Goal: Task Accomplishment & Management: Use online tool/utility

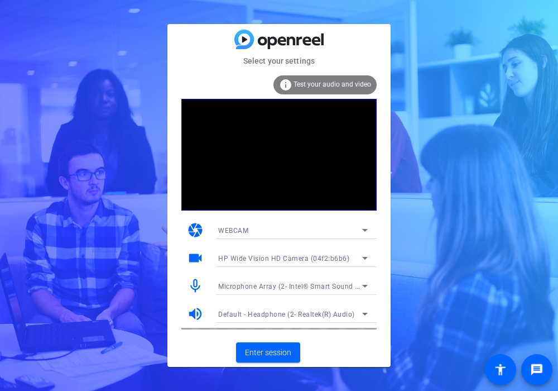
click at [25, 105] on div "Select your settings info Test your audio and video camera WEBCAM videocam HP W…" at bounding box center [279, 195] width 558 height 391
click at [281, 350] on span "Enter session" at bounding box center [268, 353] width 46 height 12
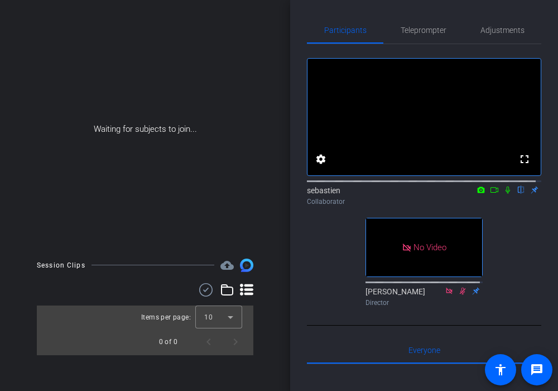
click at [504, 194] on icon at bounding box center [507, 190] width 9 height 8
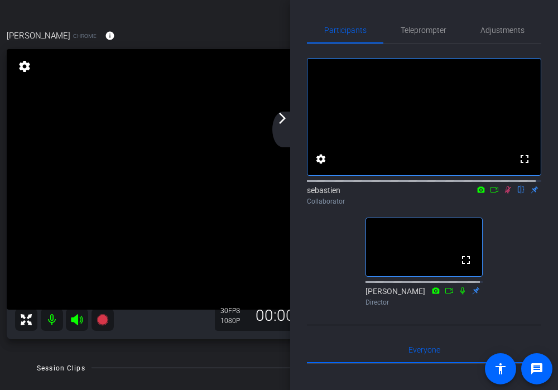
click at [285, 122] on mat-icon "arrow_forward_ios" at bounding box center [282, 118] width 13 height 13
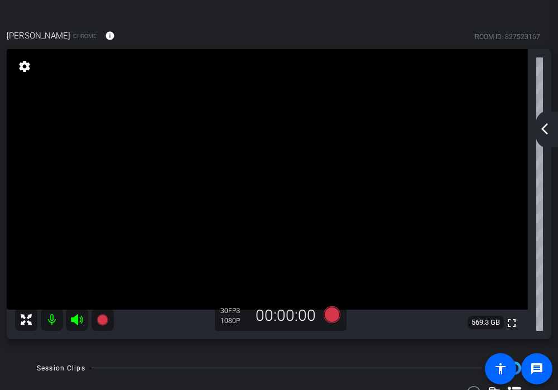
click at [549, 128] on mat-icon "arrow_back_ios_new" at bounding box center [544, 128] width 13 height 13
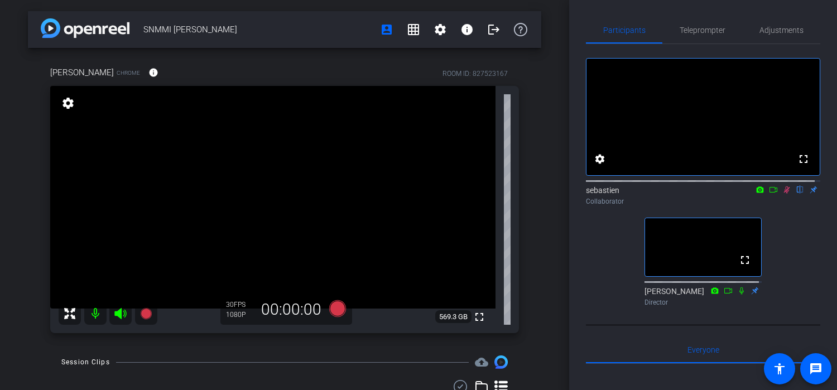
click at [557, 195] on mat-icon at bounding box center [786, 190] width 13 height 10
click at [557, 194] on icon at bounding box center [787, 189] width 4 height 7
click at [557, 194] on icon at bounding box center [787, 189] width 6 height 7
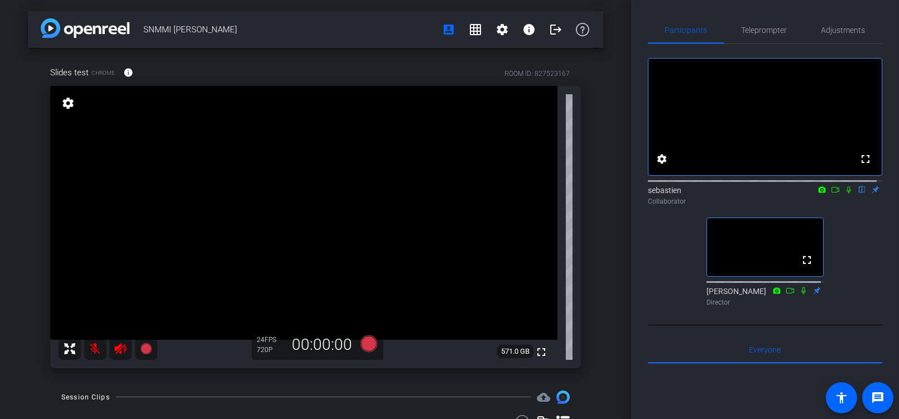
click at [557, 194] on icon at bounding box center [848, 190] width 9 height 8
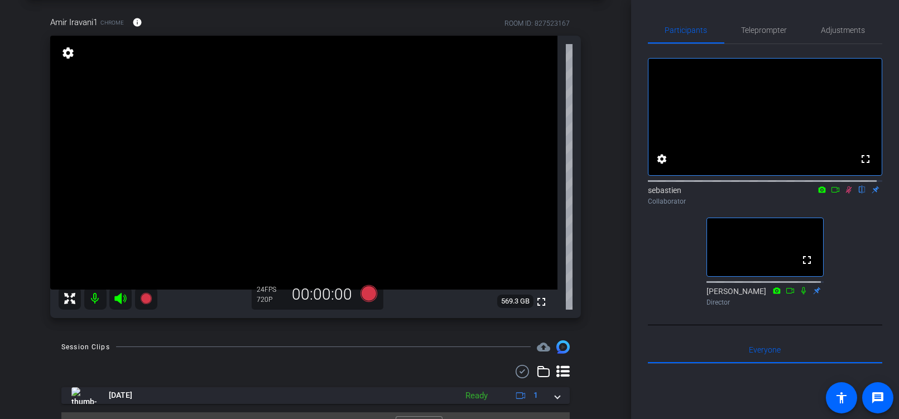
scroll to position [74, 0]
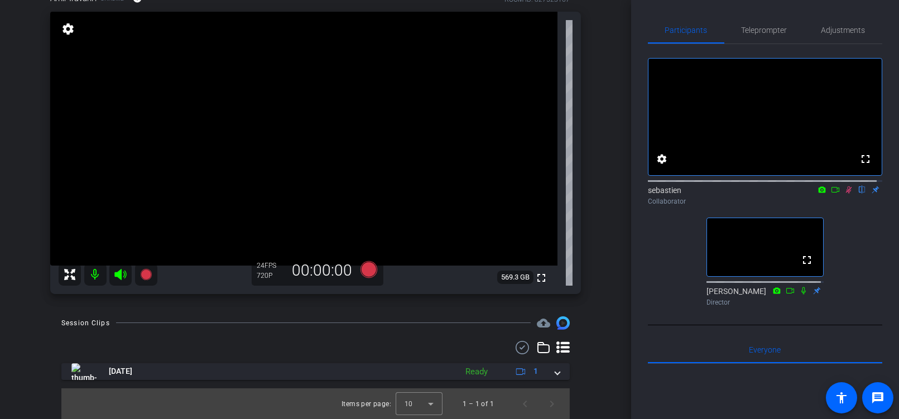
click at [557, 194] on icon at bounding box center [849, 189] width 6 height 7
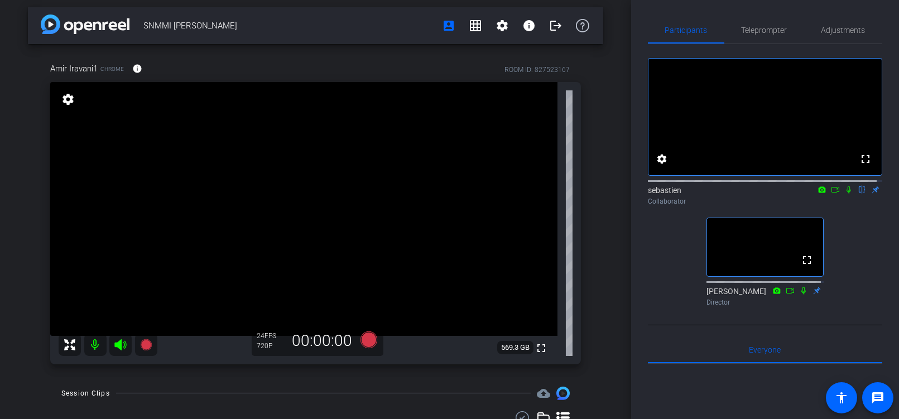
scroll to position [0, 0]
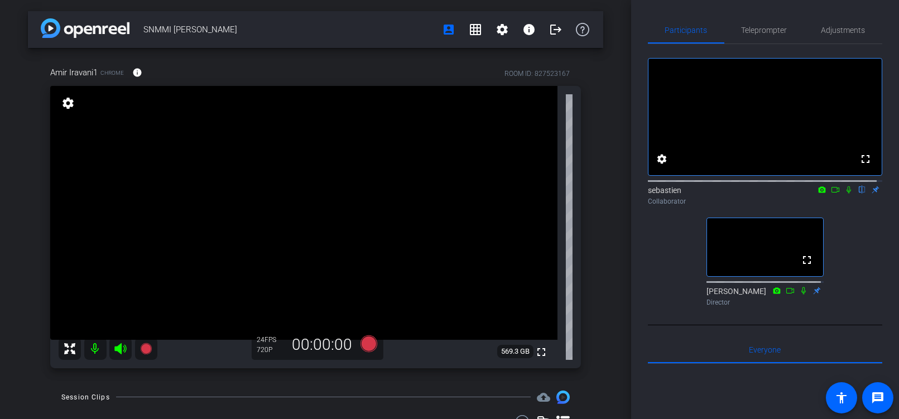
click at [557, 194] on icon at bounding box center [848, 190] width 9 height 8
click at [557, 211] on div "SNMMI Amir Iravani account_box grid_on settings info logout Amir Iravani1 Chrom…" at bounding box center [315, 209] width 631 height 419
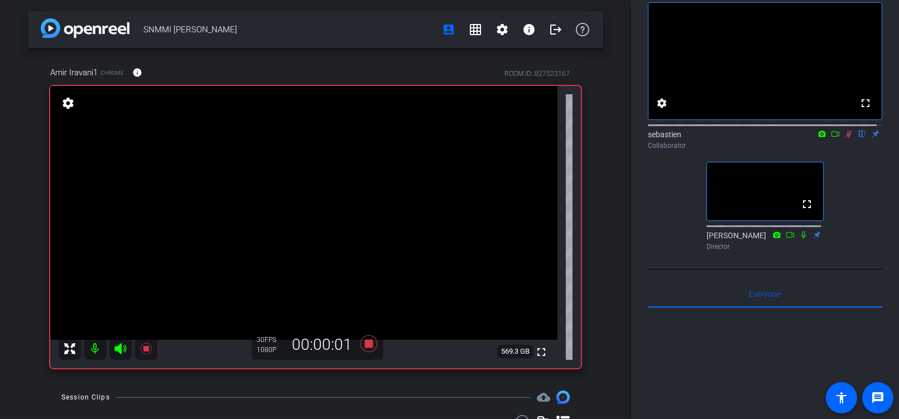
scroll to position [99, 0]
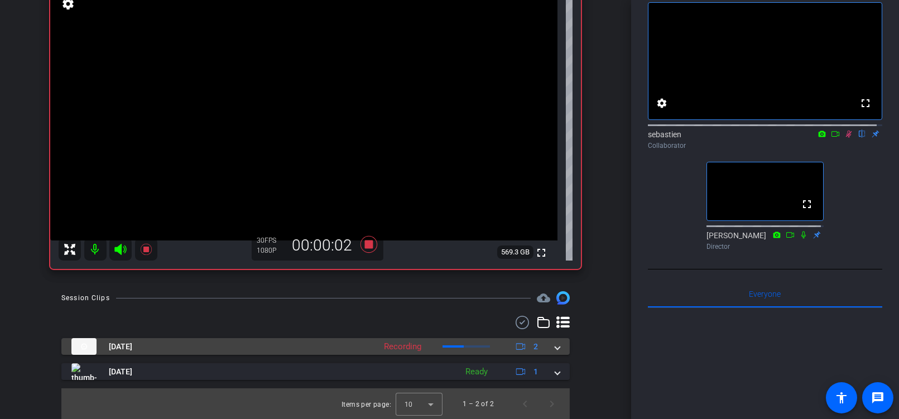
click at [555, 348] on span at bounding box center [557, 347] width 4 height 12
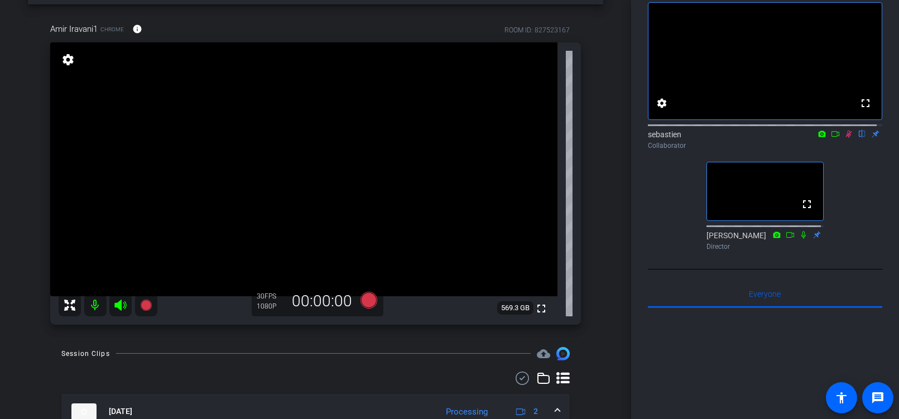
scroll to position [155, 0]
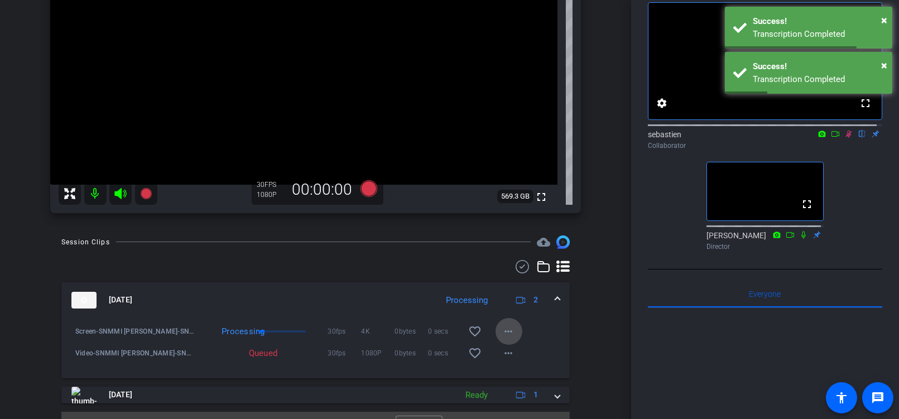
click at [502, 330] on mat-icon "more_horiz" at bounding box center [508, 331] width 13 height 13
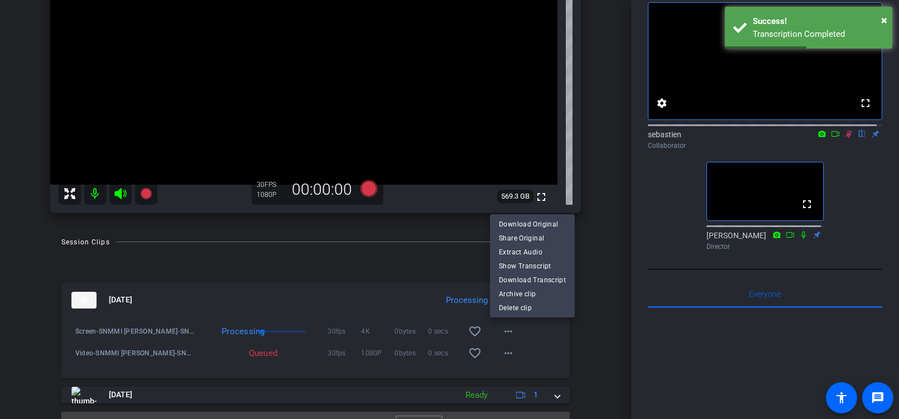
click at [557, 332] on div at bounding box center [449, 209] width 899 height 419
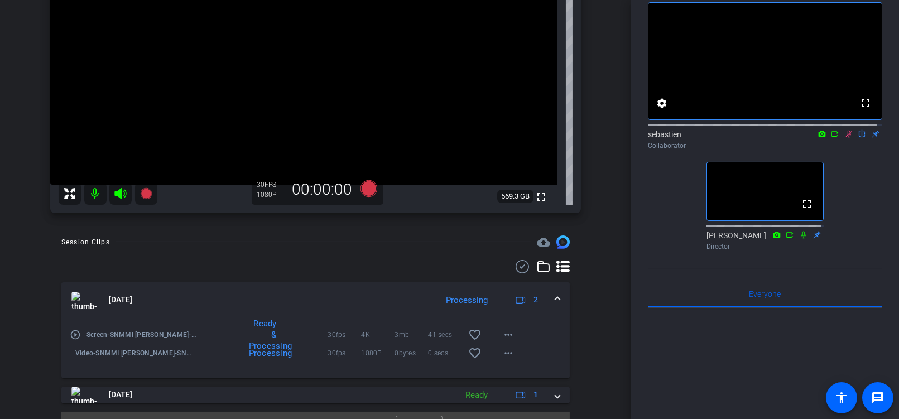
click at [70, 333] on mat-icon "play_circle_outline" at bounding box center [75, 334] width 11 height 11
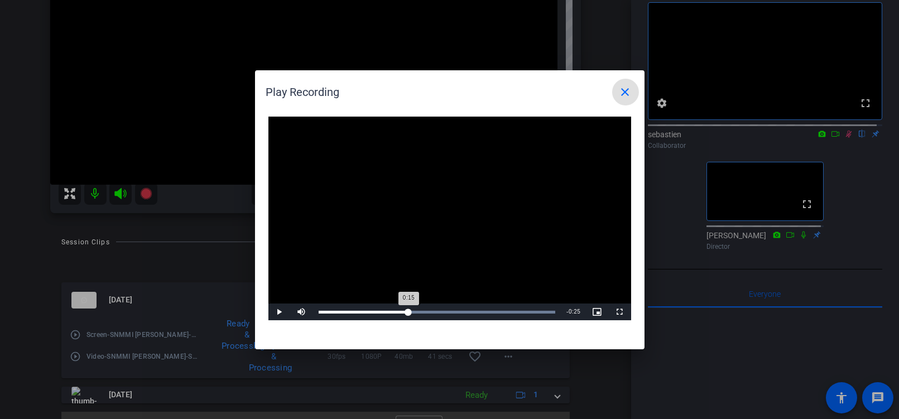
click at [408, 314] on div "Loaded : 100.00% 0:15 0:15" at bounding box center [437, 312] width 248 height 17
click at [460, 313] on div "Loaded : 100.00% 0:24 0:24" at bounding box center [437, 312] width 237 height 3
click at [497, 309] on div "Loaded : 100.00% 0:30 0:24" at bounding box center [437, 312] width 248 height 17
click at [531, 310] on div "Loaded : 100.00% 0:35 0:31" at bounding box center [437, 312] width 248 height 17
drag, startPoint x: 538, startPoint y: 310, endPoint x: 319, endPoint y: 313, distance: 219.3
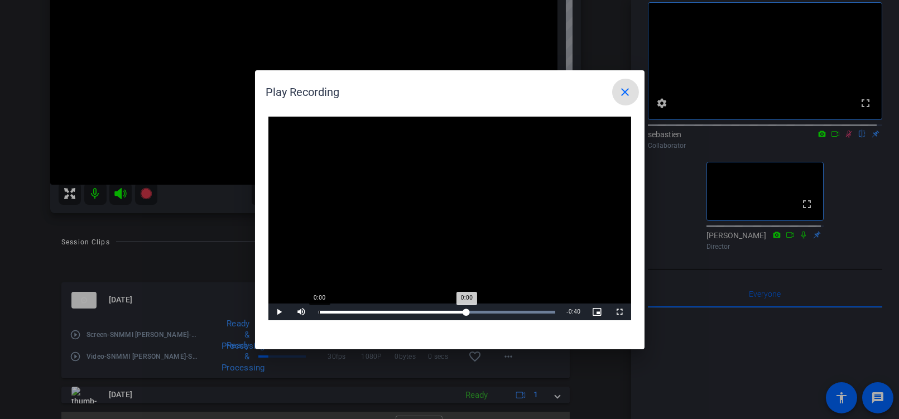
click at [319, 313] on div "Loaded : 100.00% 0:00 0:00" at bounding box center [437, 312] width 237 height 3
click at [557, 91] on mat-icon "close" at bounding box center [625, 91] width 13 height 13
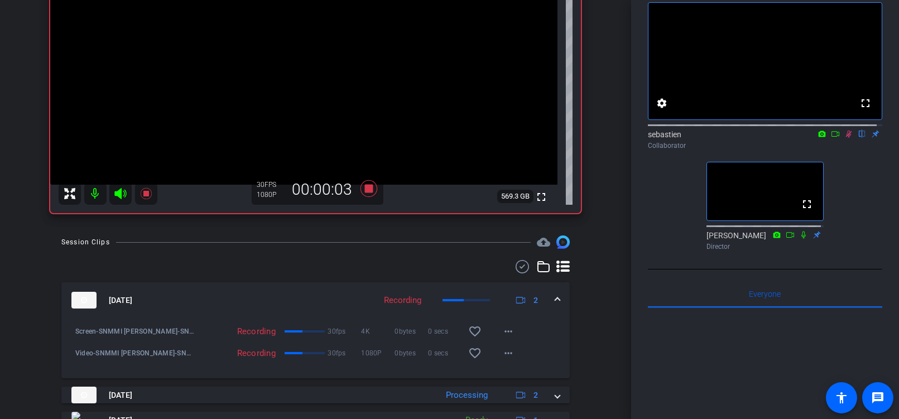
scroll to position [44, 0]
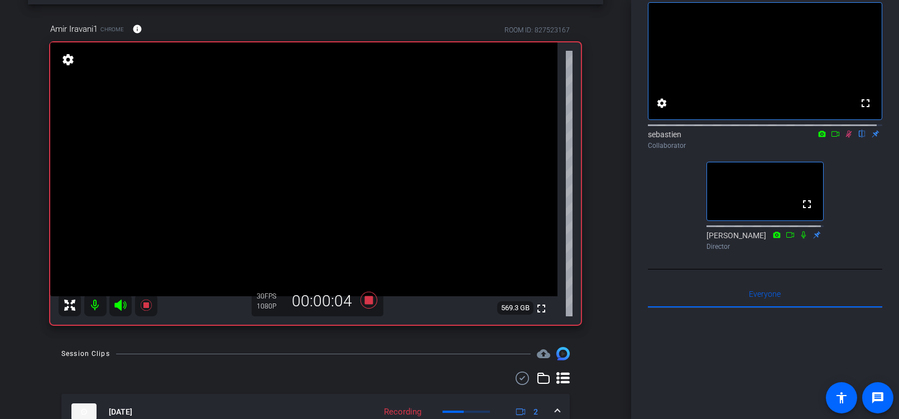
click at [557, 138] on icon at bounding box center [848, 134] width 9 height 8
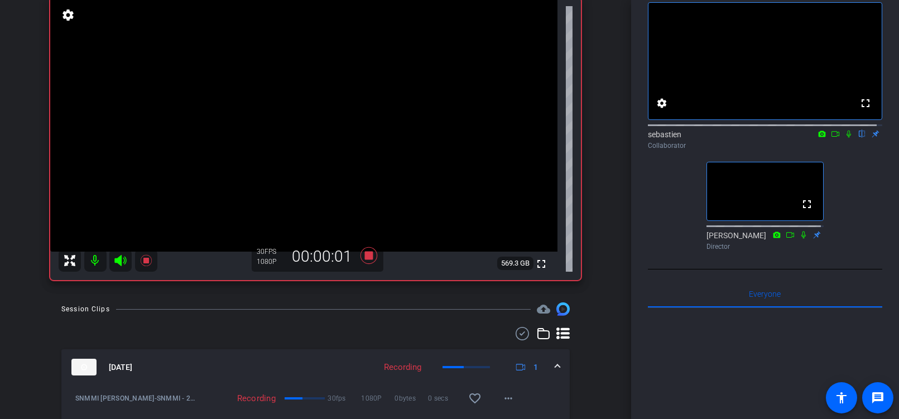
scroll to position [99, 0]
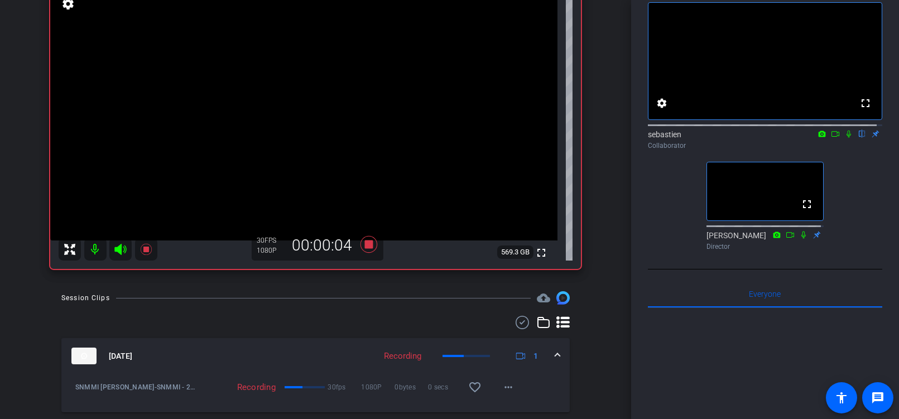
click at [555, 353] on span at bounding box center [557, 356] width 4 height 12
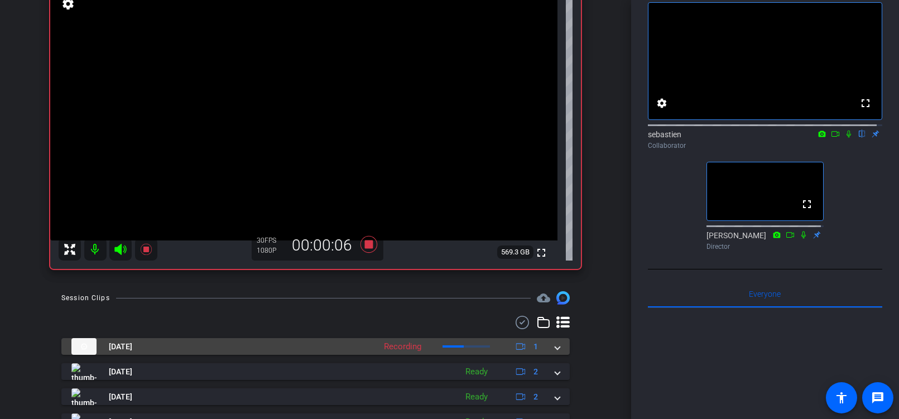
click at [555, 348] on span at bounding box center [557, 347] width 4 height 12
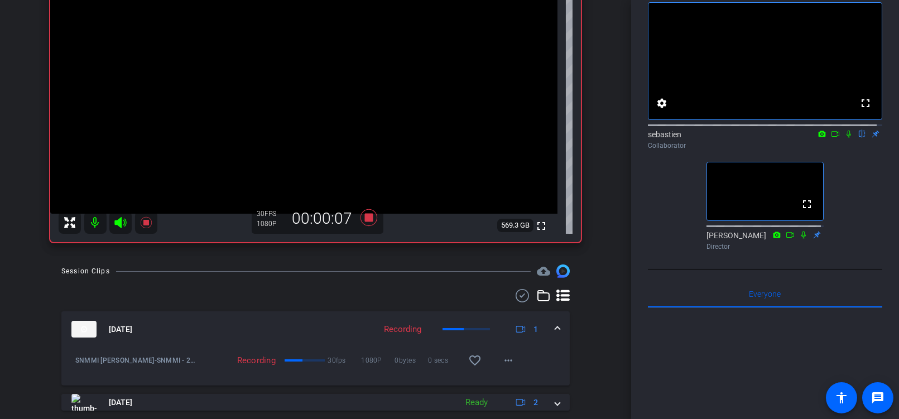
scroll to position [155, 0]
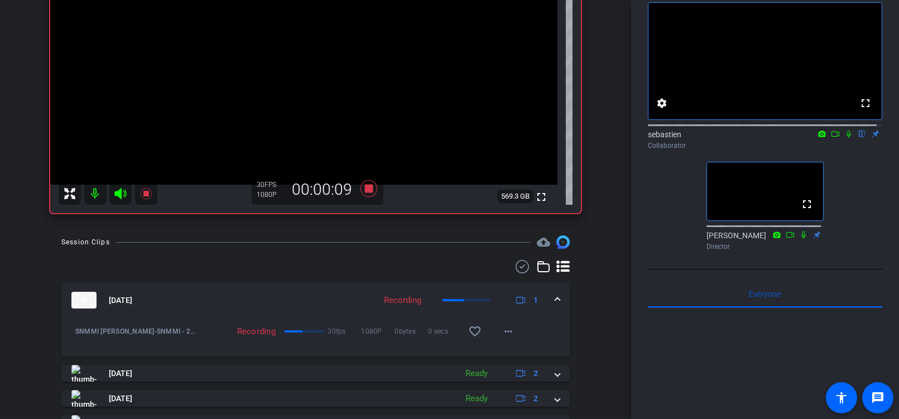
click at [555, 301] on span at bounding box center [557, 301] width 4 height 12
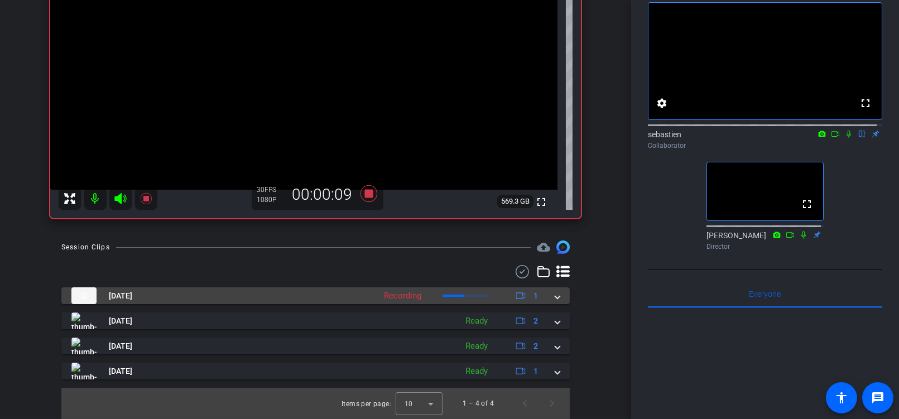
scroll to position [150, 0]
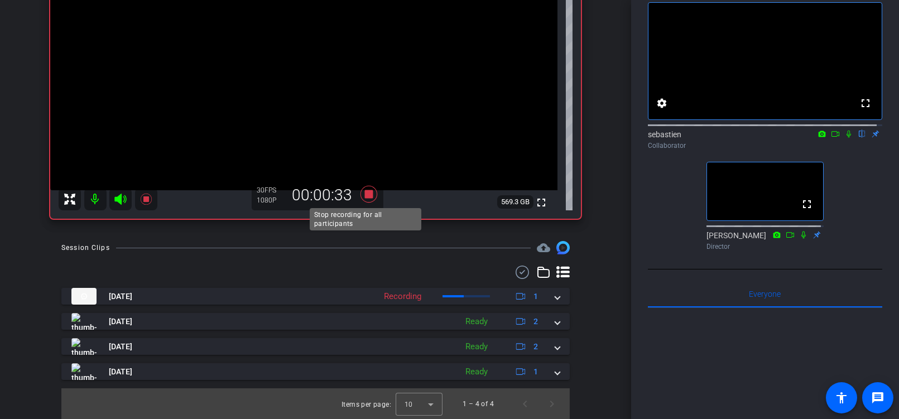
click at [363, 193] on icon at bounding box center [368, 194] width 17 height 17
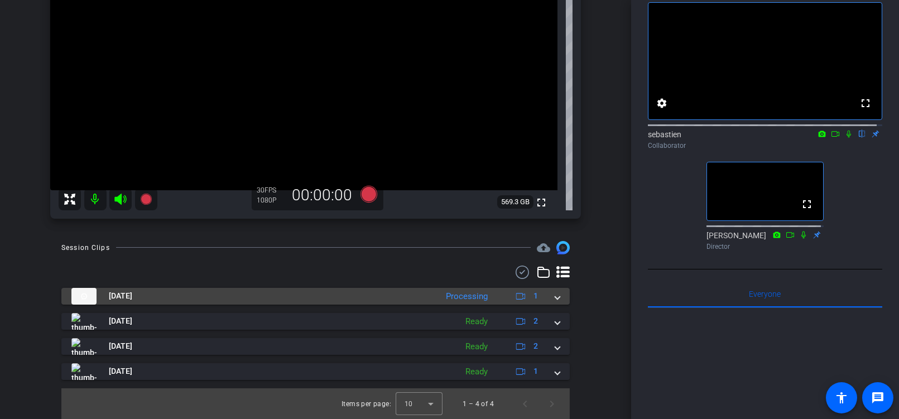
click at [549, 296] on div "Sep 2, 2025 Processing 1" at bounding box center [313, 296] width 484 height 17
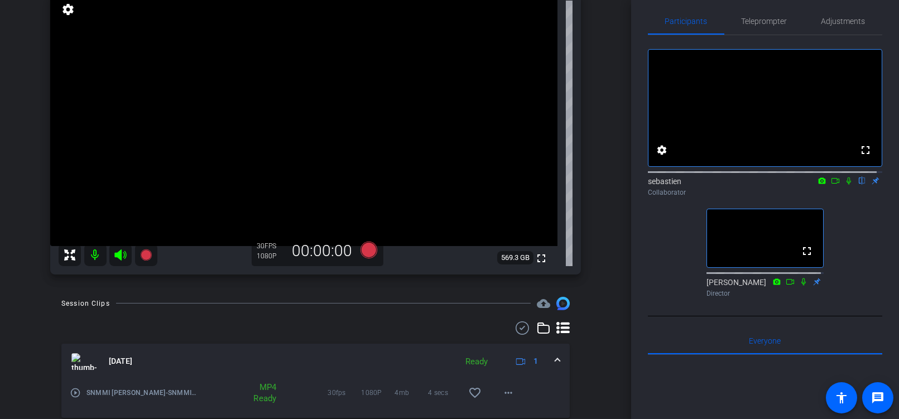
scroll to position [0, 0]
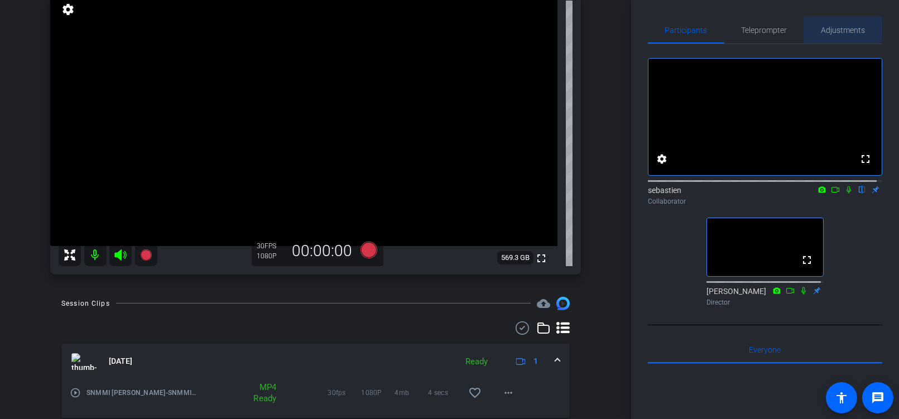
click at [557, 28] on span "Adjustments" at bounding box center [843, 30] width 44 height 8
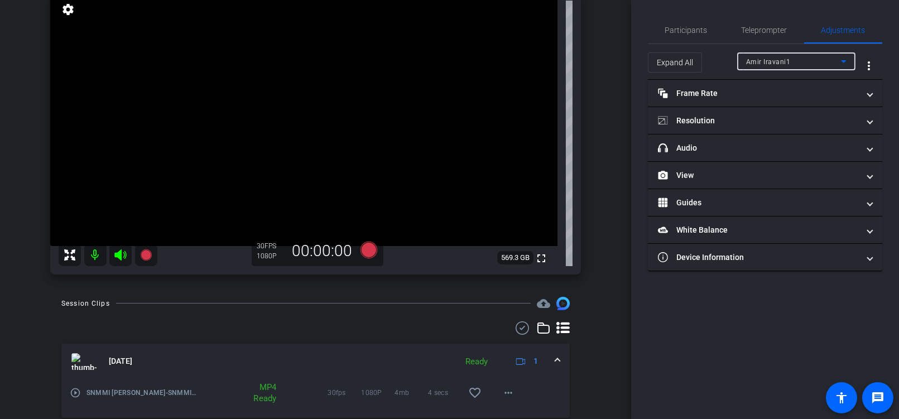
click at [557, 62] on icon at bounding box center [843, 61] width 13 height 13
click at [557, 62] on div at bounding box center [449, 209] width 899 height 419
click at [557, 65] on mat-icon "more_vert" at bounding box center [868, 65] width 13 height 13
click at [557, 65] on div at bounding box center [449, 209] width 899 height 419
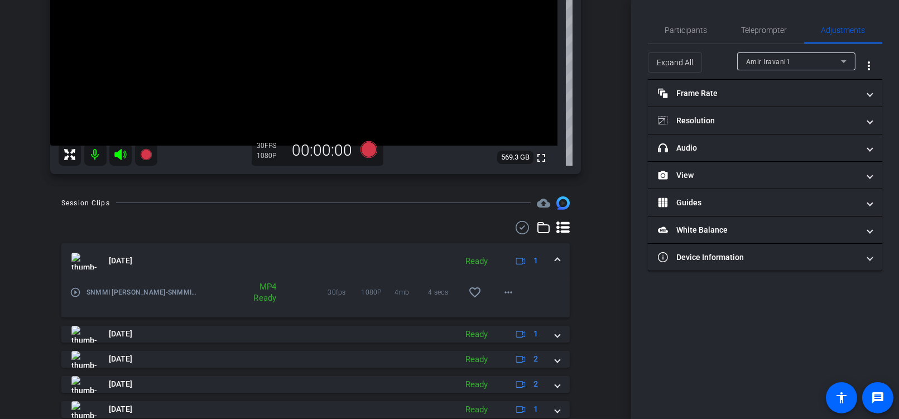
scroll to position [205, 0]
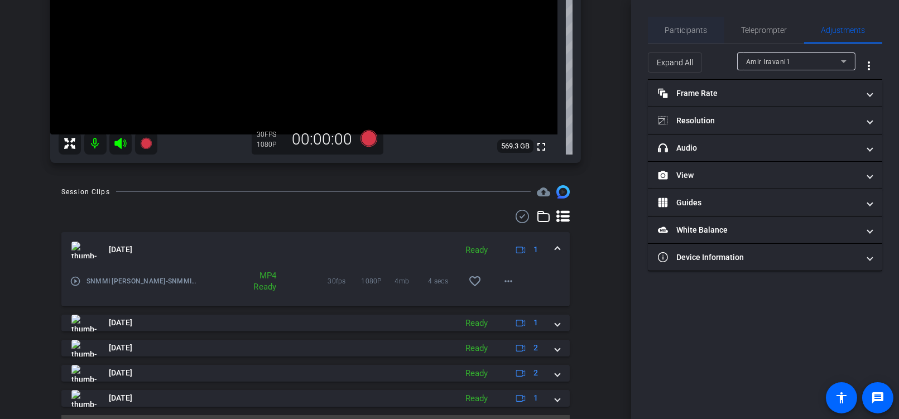
click at [557, 31] on span "Participants" at bounding box center [686, 30] width 42 height 8
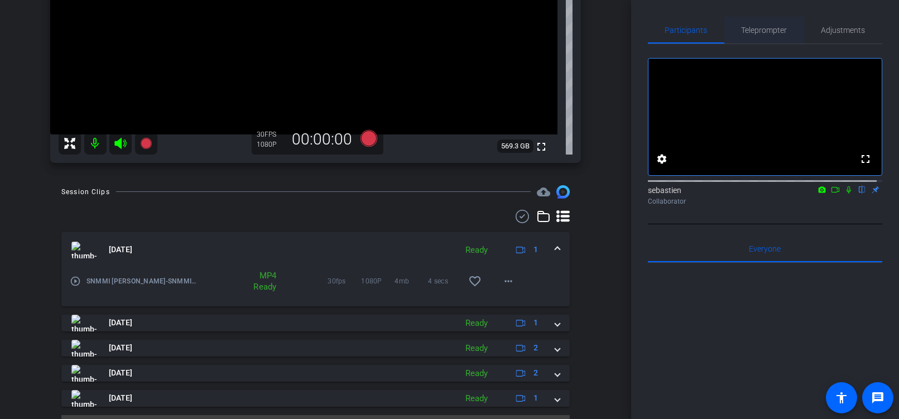
click at [557, 28] on span "Teleprompter" at bounding box center [765, 30] width 46 height 8
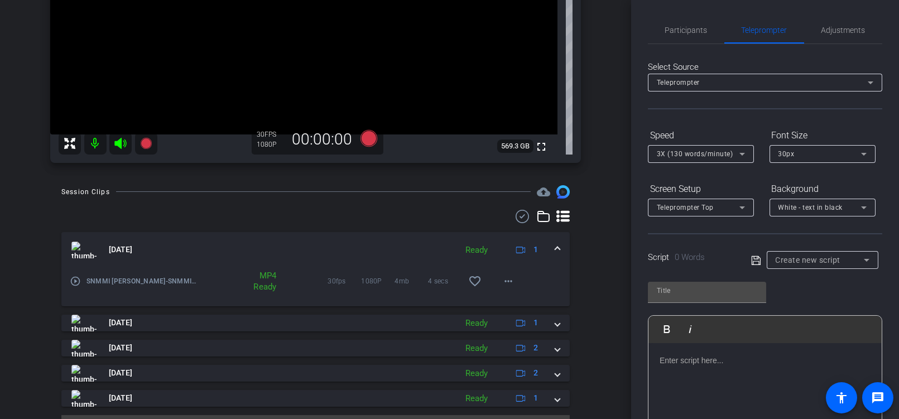
click at [557, 83] on div "Teleprompter" at bounding box center [762, 82] width 211 height 14
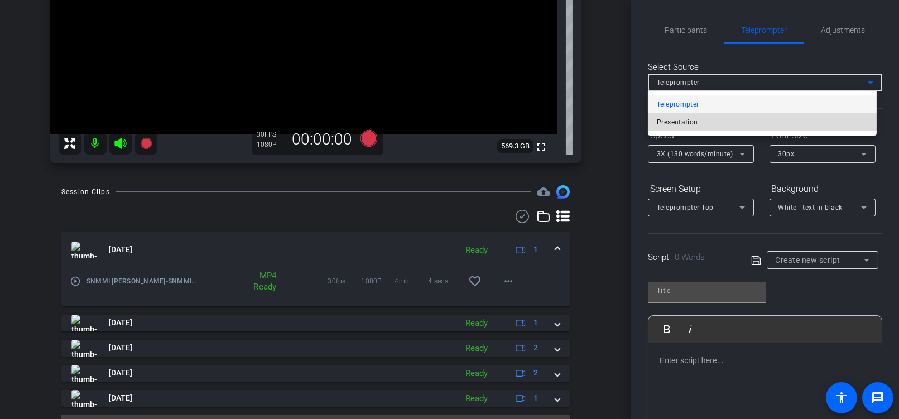
click at [557, 119] on mat-option "Presentation" at bounding box center [762, 122] width 229 height 18
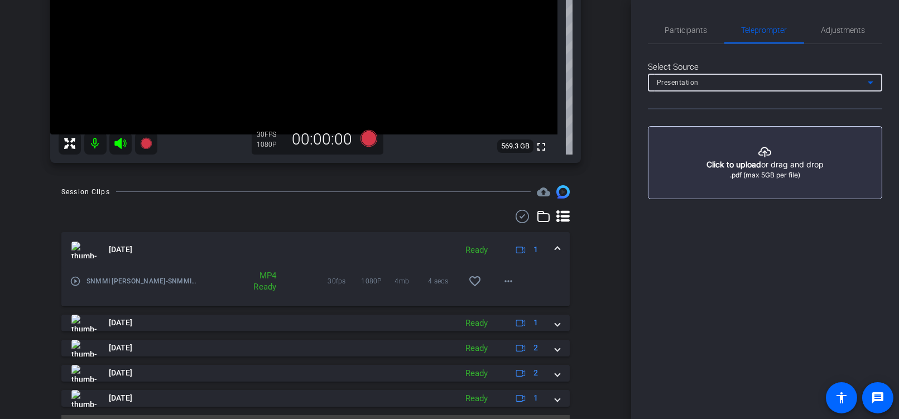
click at [557, 79] on div "Presentation" at bounding box center [762, 82] width 211 height 14
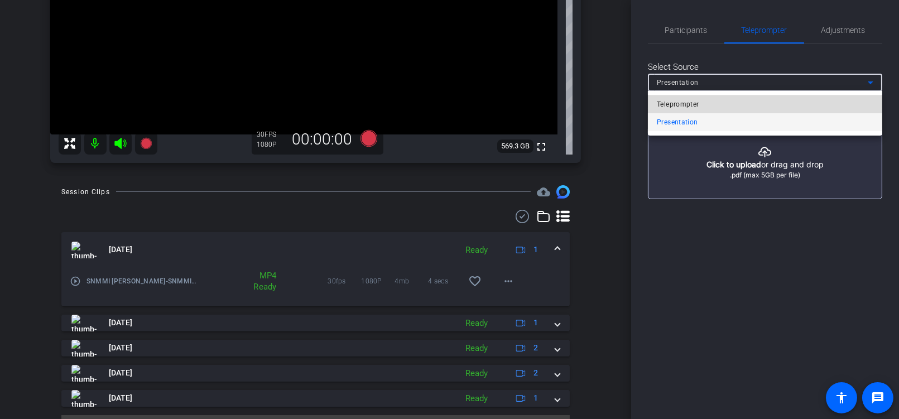
click at [557, 97] on mat-option "Teleprompter" at bounding box center [765, 104] width 234 height 18
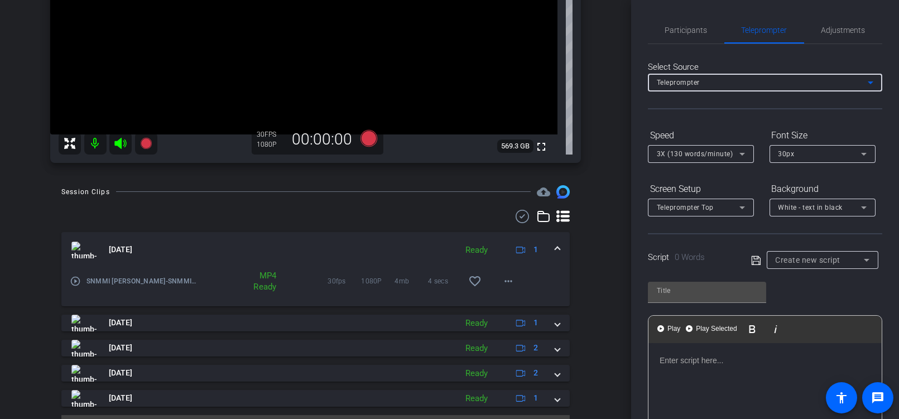
click at [557, 81] on div "Teleprompter" at bounding box center [762, 82] width 211 height 14
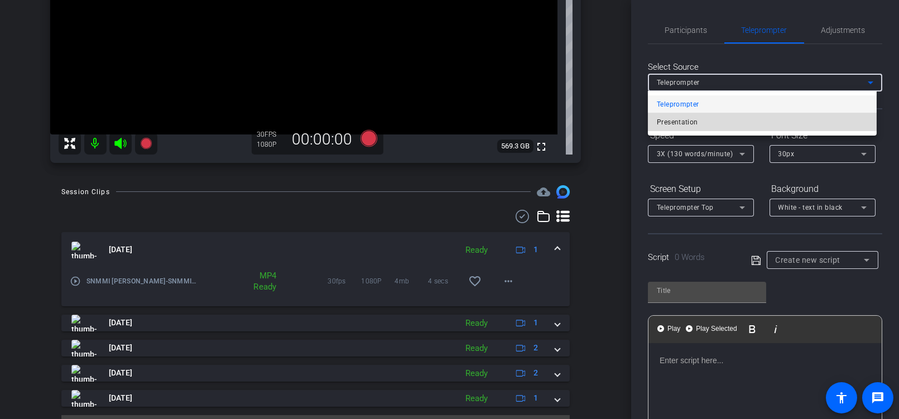
click at [557, 118] on mat-option "Presentation" at bounding box center [762, 122] width 229 height 18
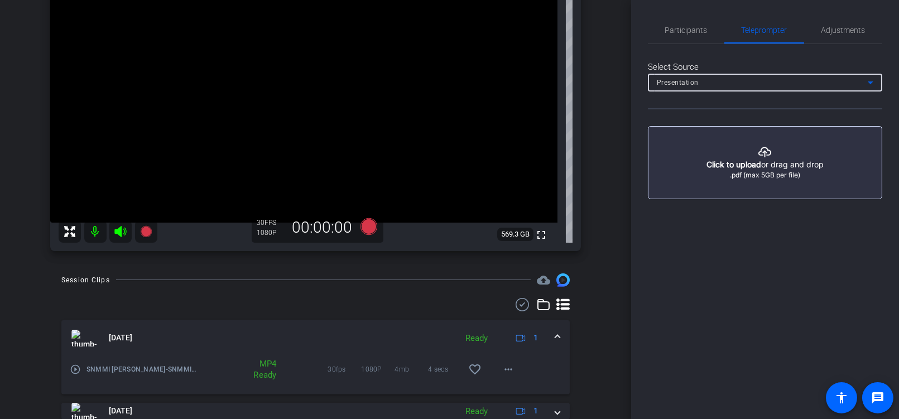
scroll to position [94, 0]
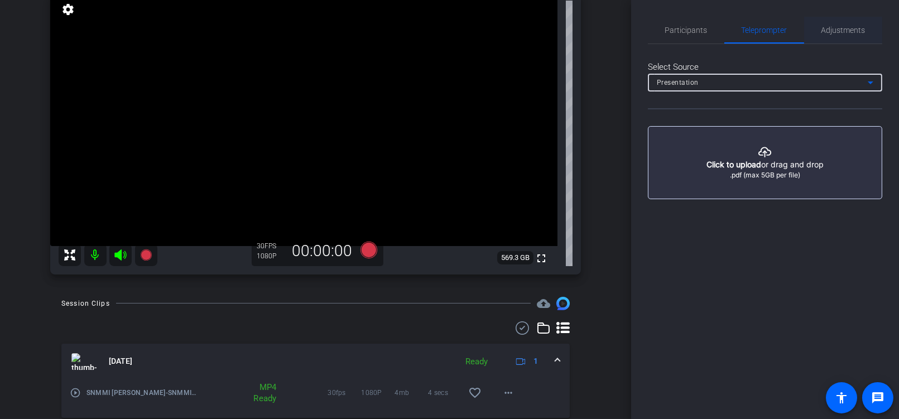
click at [557, 30] on span "Adjustments" at bounding box center [843, 30] width 44 height 8
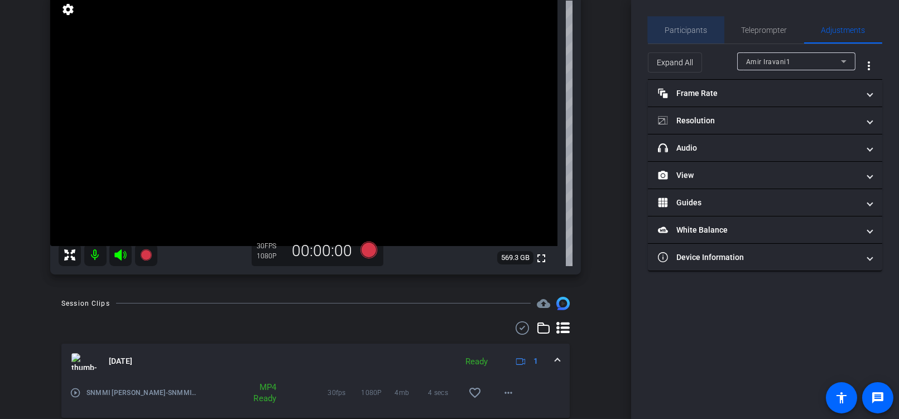
click at [557, 27] on span "Participants" at bounding box center [686, 30] width 42 height 8
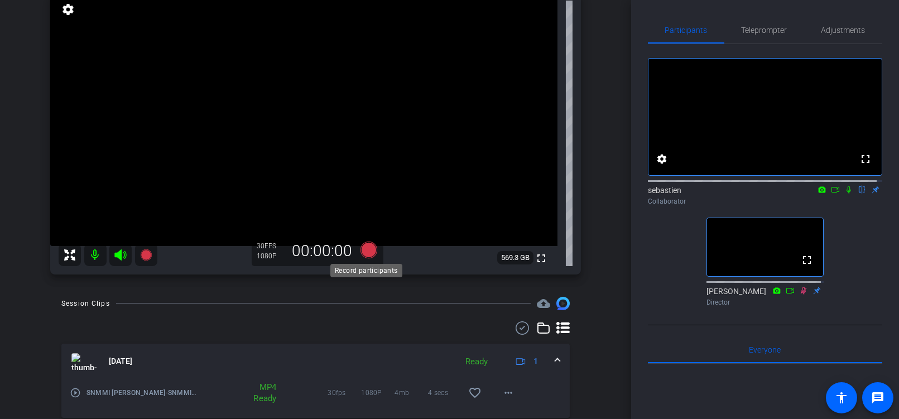
click at [368, 249] on icon at bounding box center [368, 249] width 17 height 17
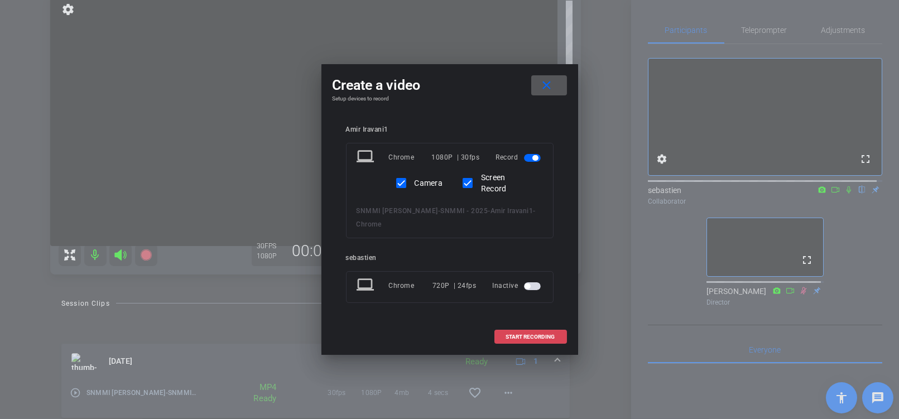
click at [549, 337] on span "START RECORDING" at bounding box center [530, 337] width 49 height 6
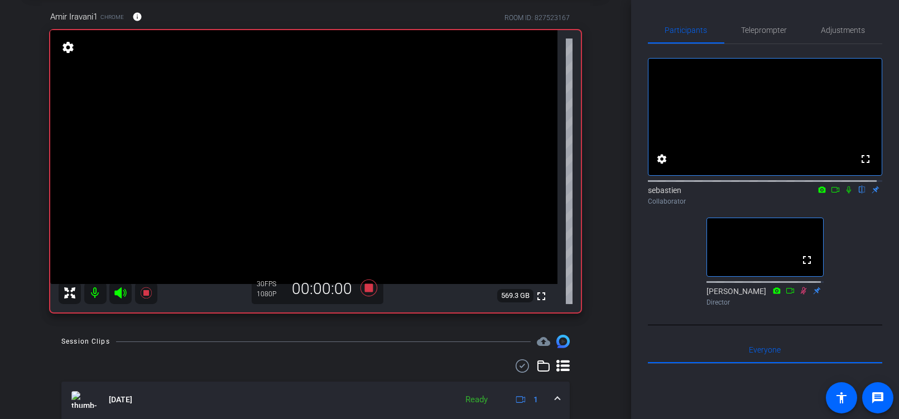
scroll to position [232, 0]
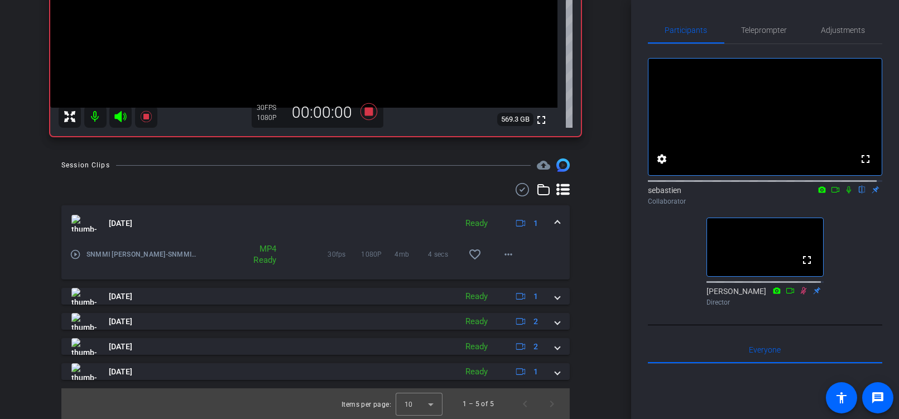
click at [555, 222] on span at bounding box center [557, 224] width 4 height 12
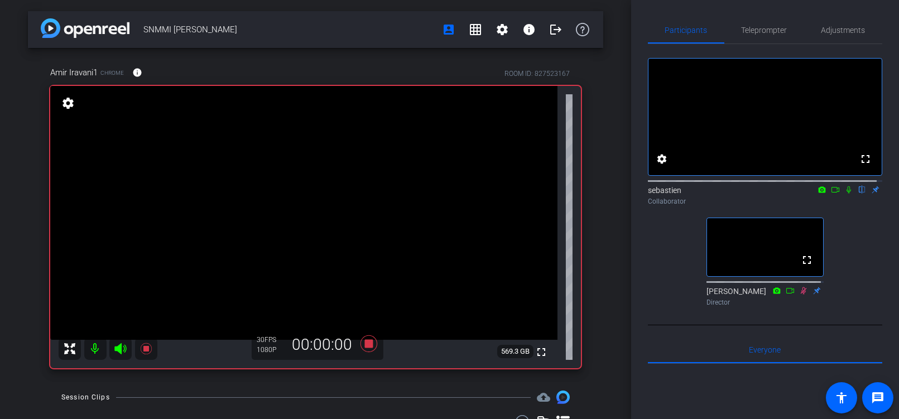
scroll to position [56, 0]
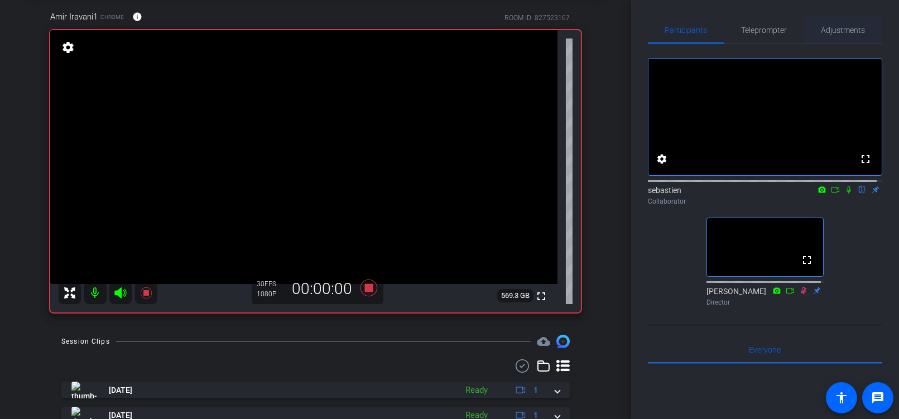
click at [557, 32] on span "Adjustments" at bounding box center [843, 30] width 44 height 8
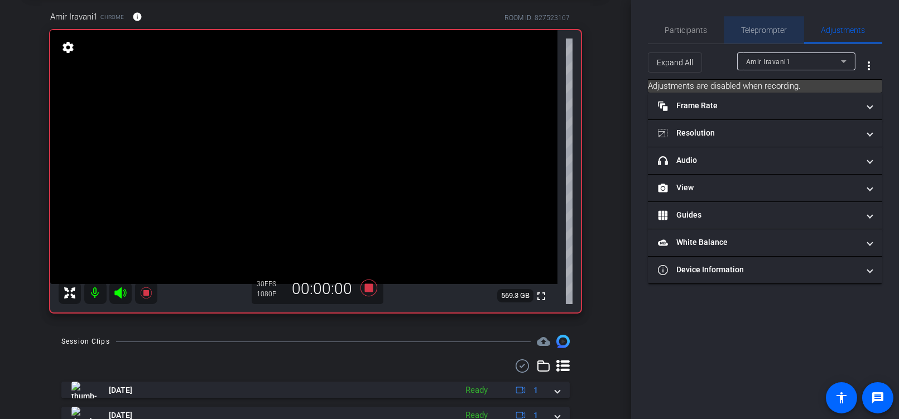
click at [557, 27] on span "Teleprompter" at bounding box center [765, 30] width 46 height 8
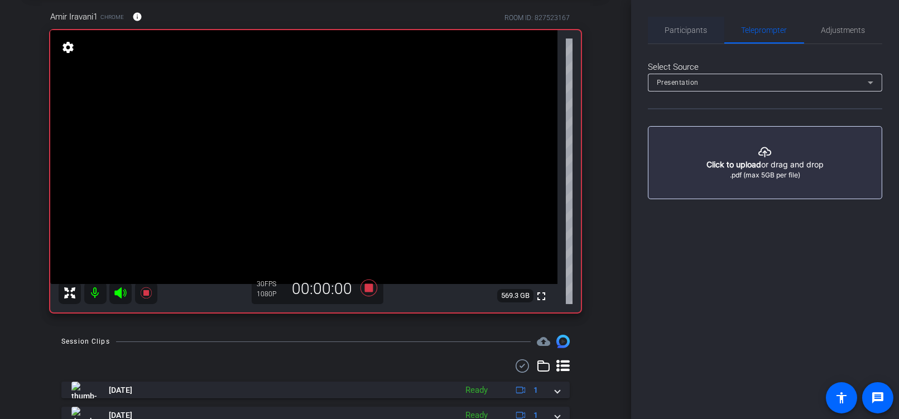
click at [557, 27] on span "Participants" at bounding box center [686, 30] width 42 height 8
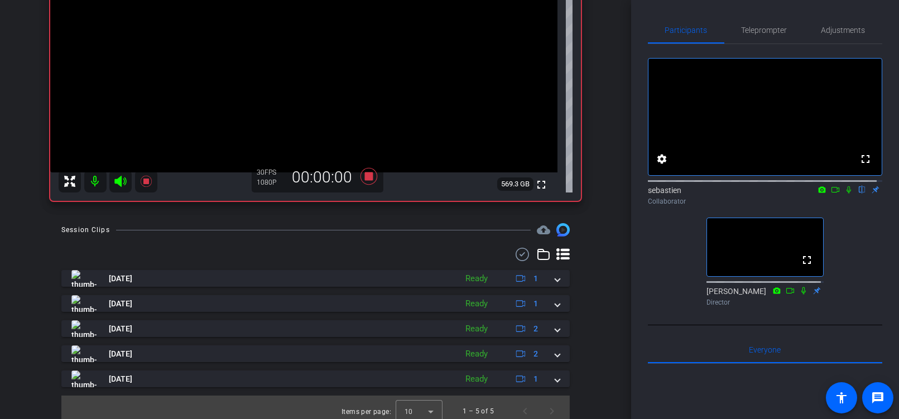
scroll to position [175, 0]
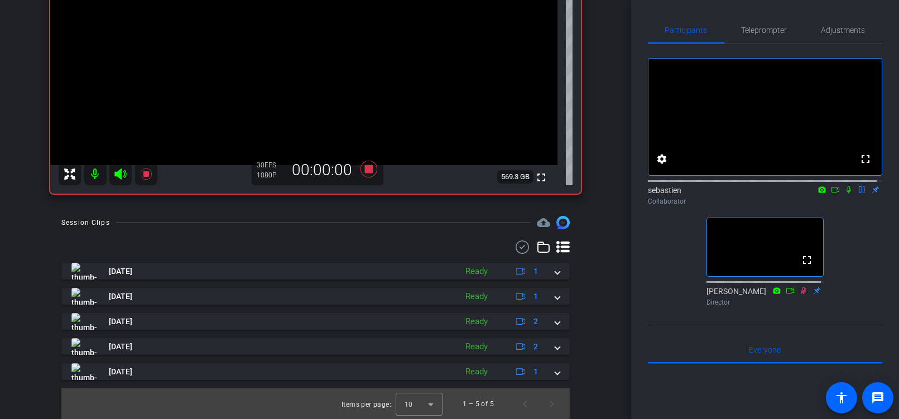
drag, startPoint x: 366, startPoint y: 167, endPoint x: 453, endPoint y: 209, distance: 96.8
click at [453, 209] on div "SNMMI Amir Iravani account_box grid_on settings info logout Amir Iravani1 Chrom…" at bounding box center [315, 34] width 631 height 419
click at [557, 194] on icon at bounding box center [849, 189] width 4 height 7
click at [557, 194] on icon at bounding box center [849, 189] width 6 height 7
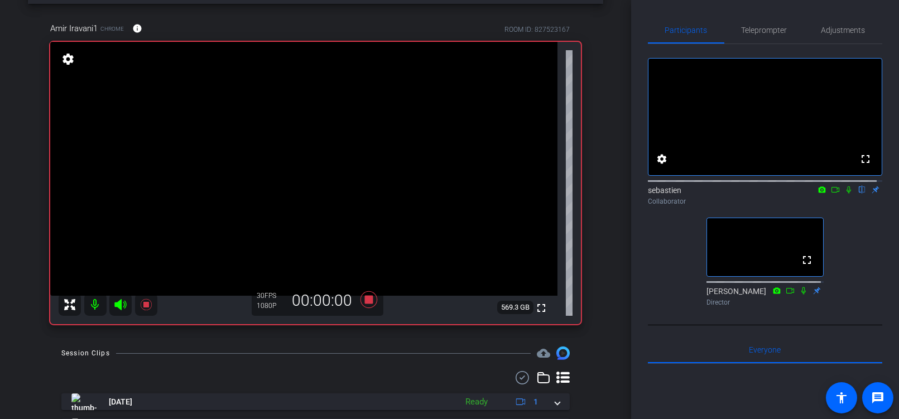
scroll to position [56, 0]
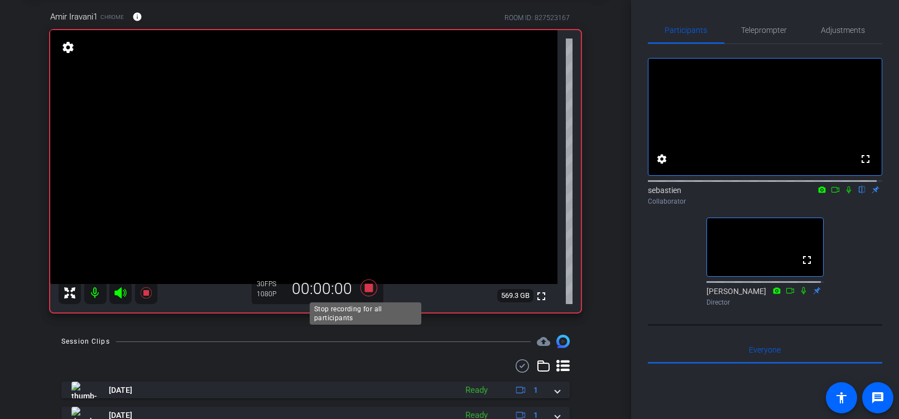
click at [367, 287] on icon at bounding box center [368, 288] width 17 height 17
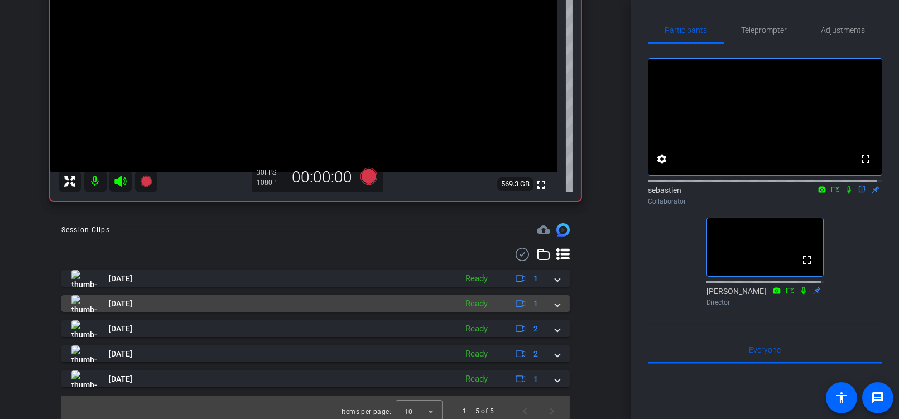
scroll to position [175, 0]
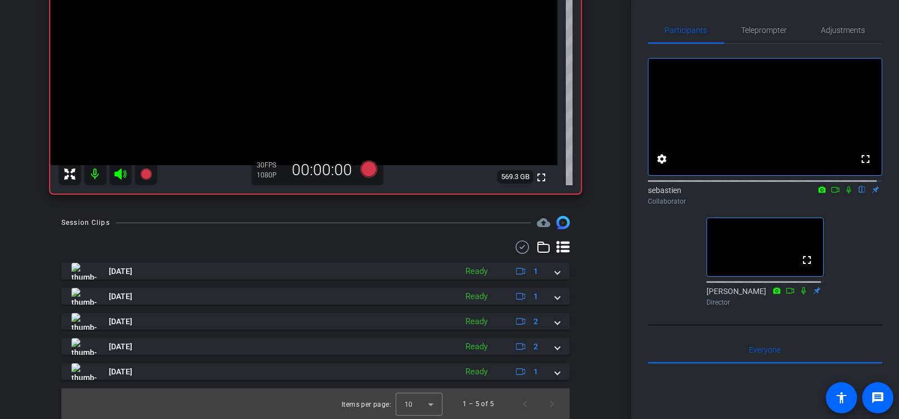
click at [539, 247] on icon at bounding box center [543, 247] width 13 height 13
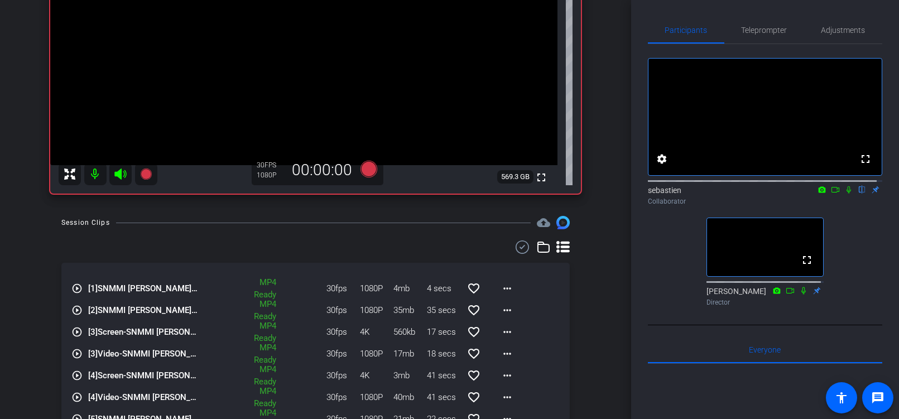
click at [539, 247] on icon at bounding box center [543, 247] width 13 height 13
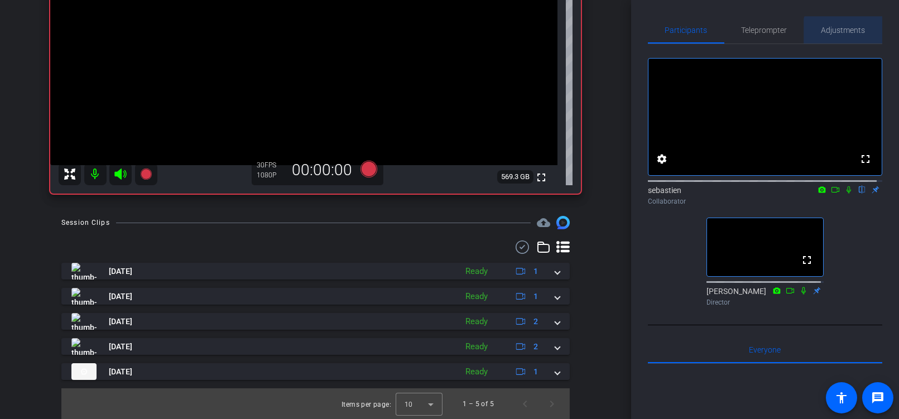
click at [557, 34] on span "Adjustments" at bounding box center [843, 30] width 44 height 8
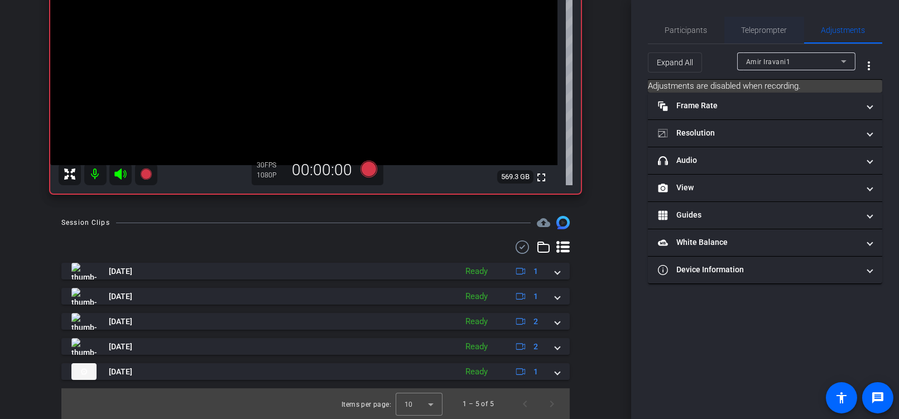
click at [557, 28] on span "Teleprompter" at bounding box center [765, 30] width 46 height 8
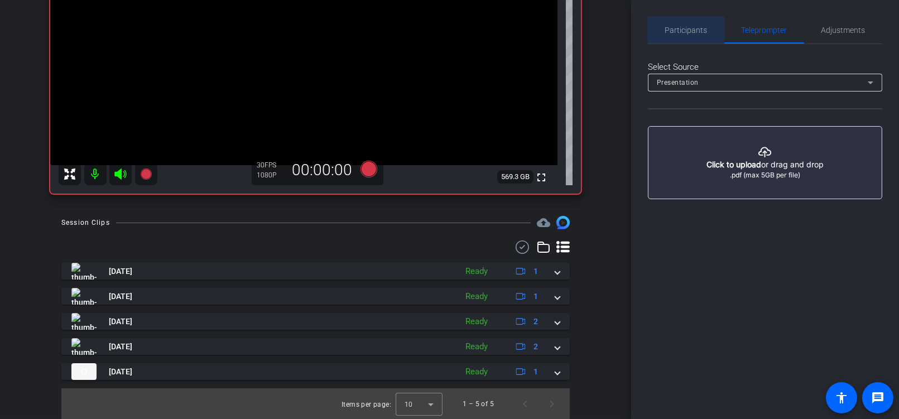
click at [557, 28] on span "Participants" at bounding box center [686, 30] width 42 height 8
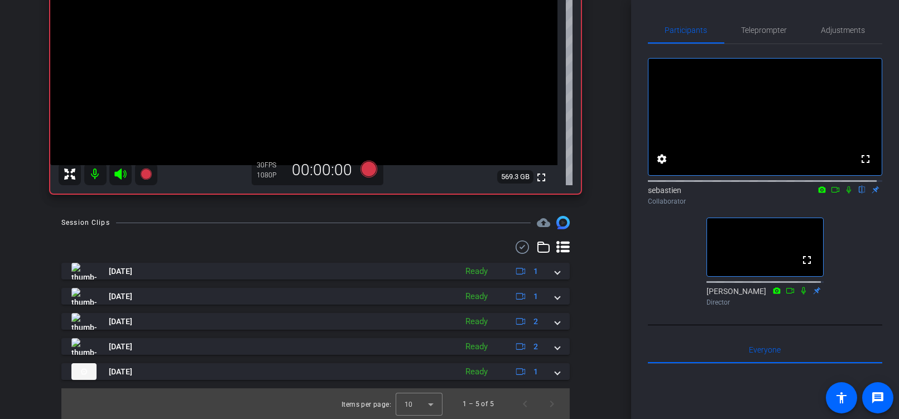
click at [557, 194] on icon at bounding box center [848, 190] width 9 height 8
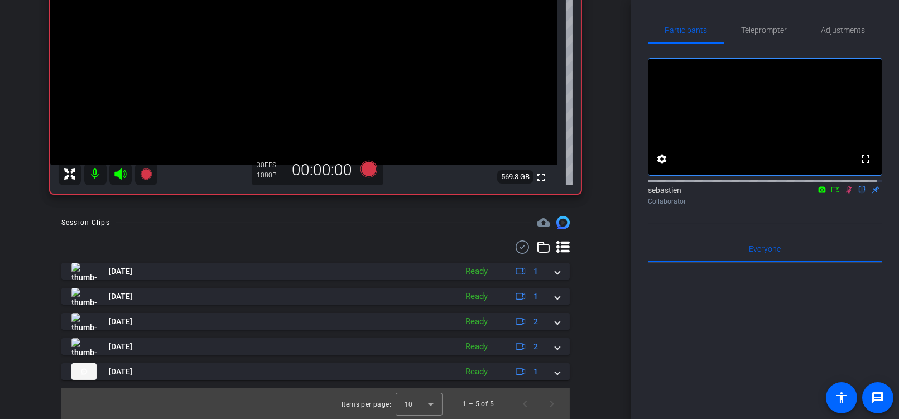
scroll to position [119, 0]
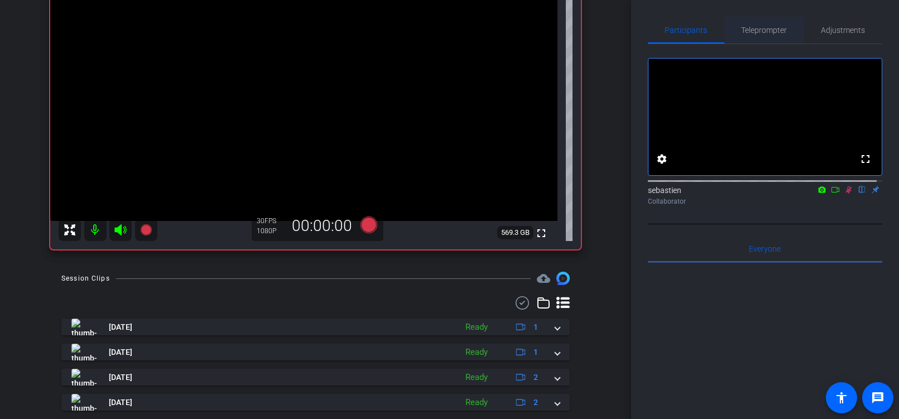
click at [557, 30] on span "Teleprompter" at bounding box center [765, 30] width 46 height 8
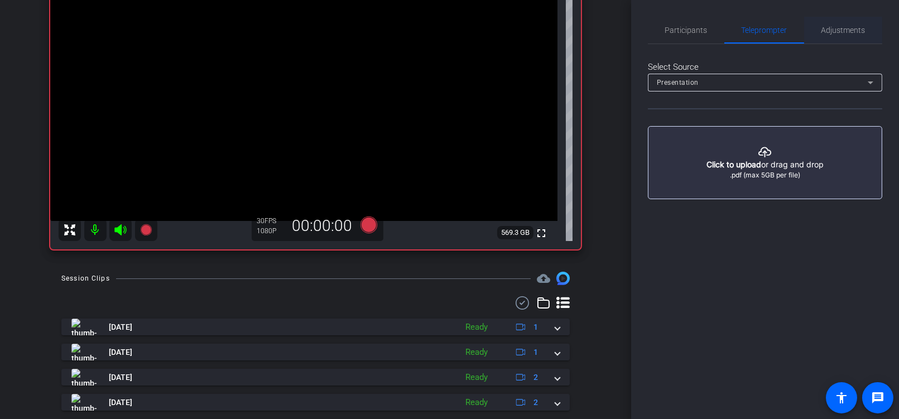
click at [557, 31] on span "Adjustments" at bounding box center [843, 30] width 44 height 8
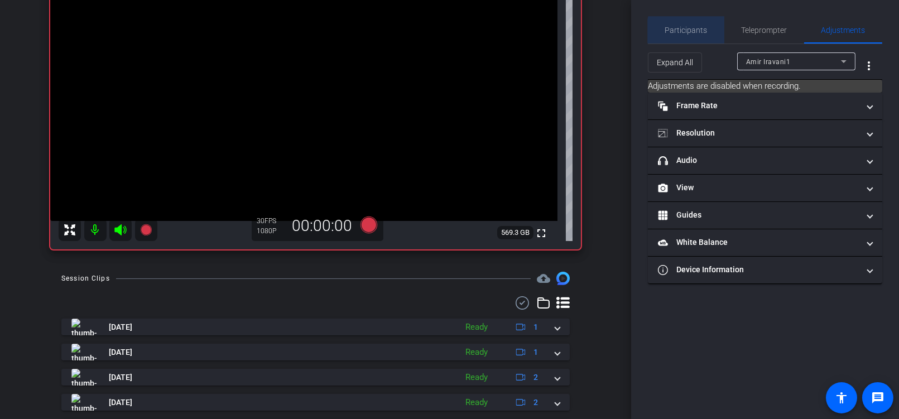
click at [557, 31] on div "Participants" at bounding box center [686, 30] width 76 height 27
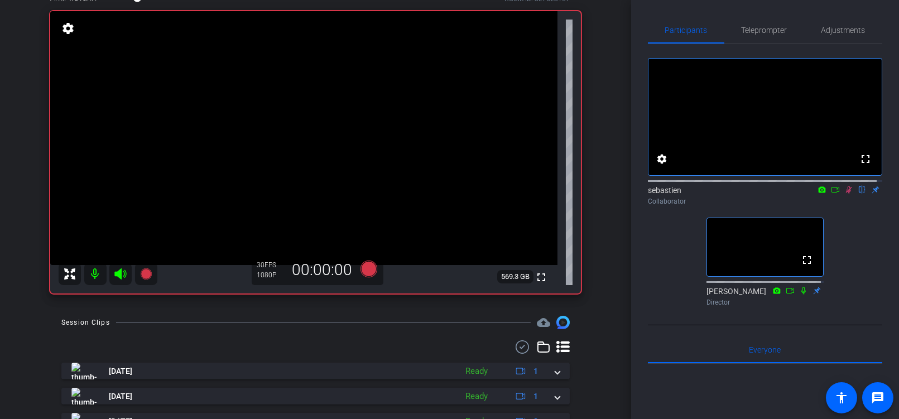
scroll to position [63, 0]
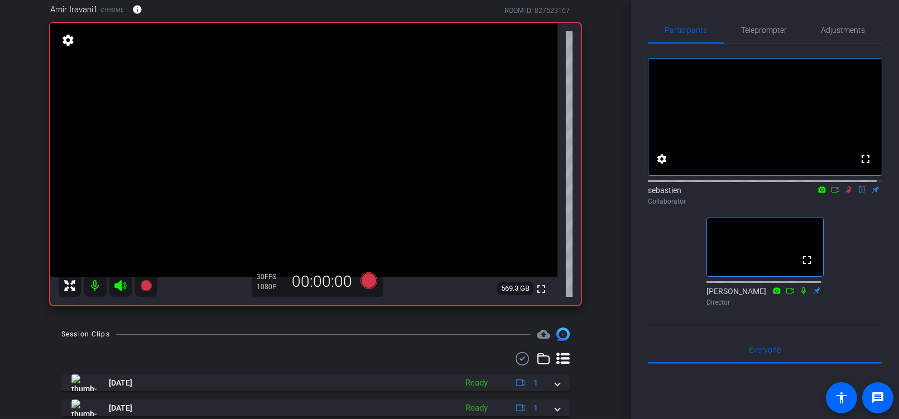
click at [67, 46] on mat-icon "settings" at bounding box center [68, 39] width 16 height 13
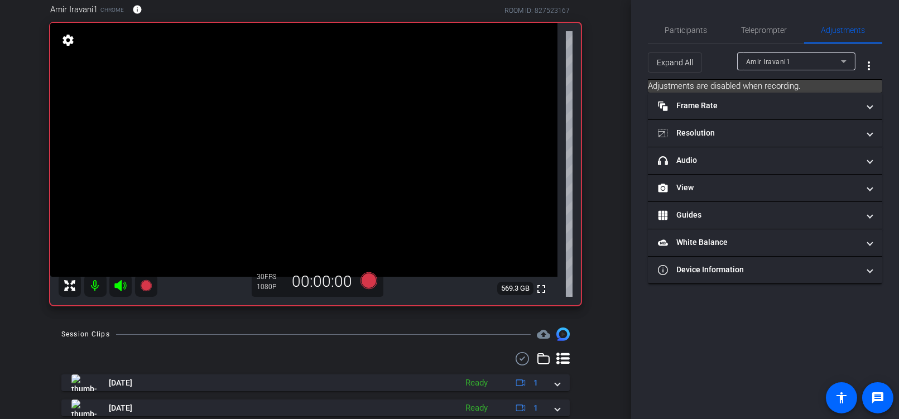
click at [68, 44] on mat-icon "settings" at bounding box center [68, 39] width 16 height 13
click at [73, 41] on mat-icon "settings" at bounding box center [68, 39] width 16 height 13
click at [326, 196] on video at bounding box center [303, 150] width 507 height 254
click at [557, 30] on span "Teleprompter" at bounding box center [765, 30] width 46 height 8
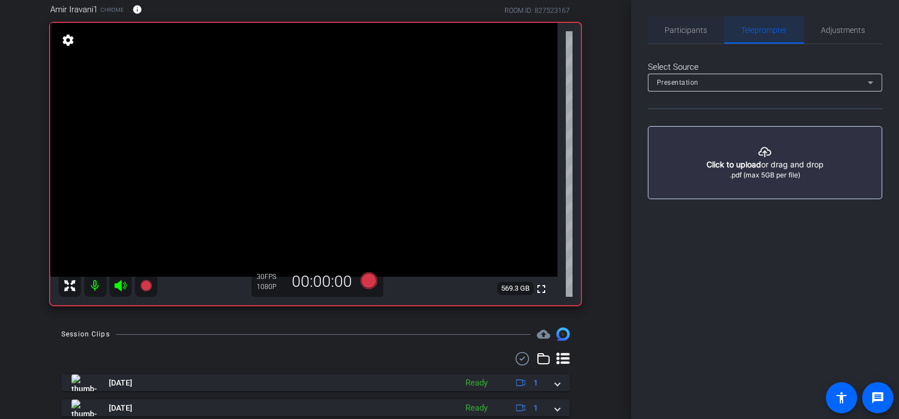
click at [557, 23] on span "Participants" at bounding box center [686, 30] width 42 height 27
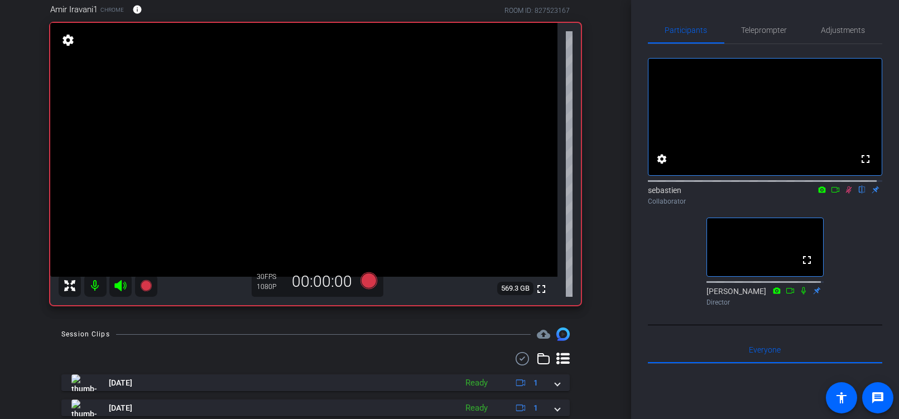
click at [557, 194] on icon at bounding box center [849, 189] width 6 height 7
click at [557, 194] on icon at bounding box center [849, 189] width 4 height 7
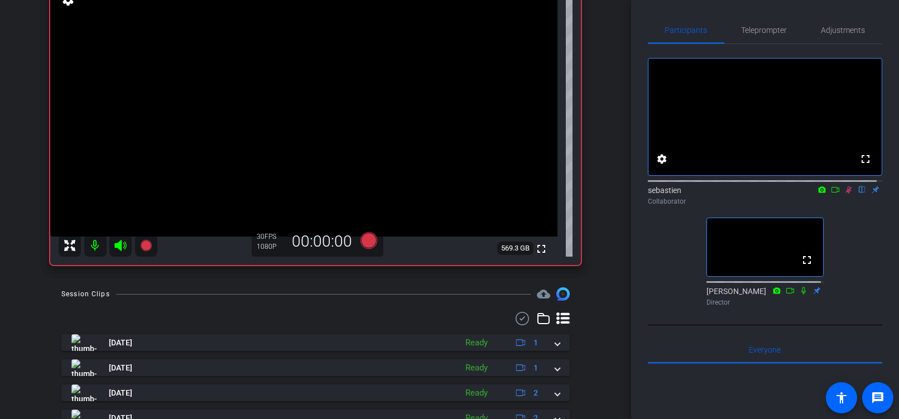
scroll to position [175, 0]
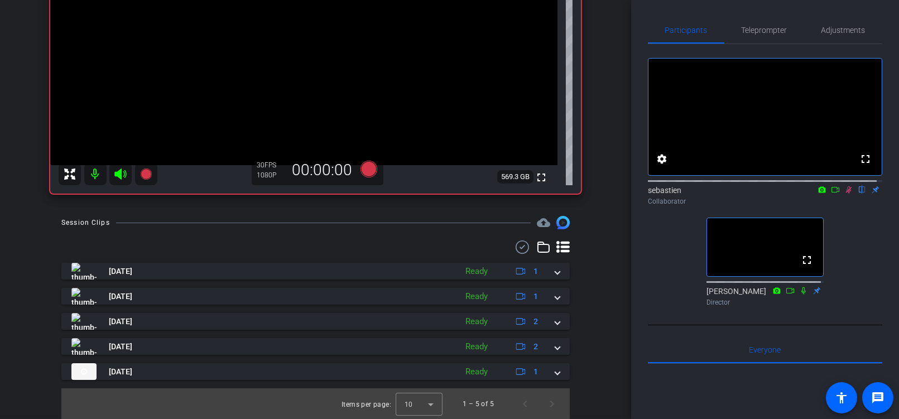
click at [557, 194] on icon at bounding box center [848, 190] width 9 height 8
click at [537, 248] on icon at bounding box center [543, 247] width 13 height 13
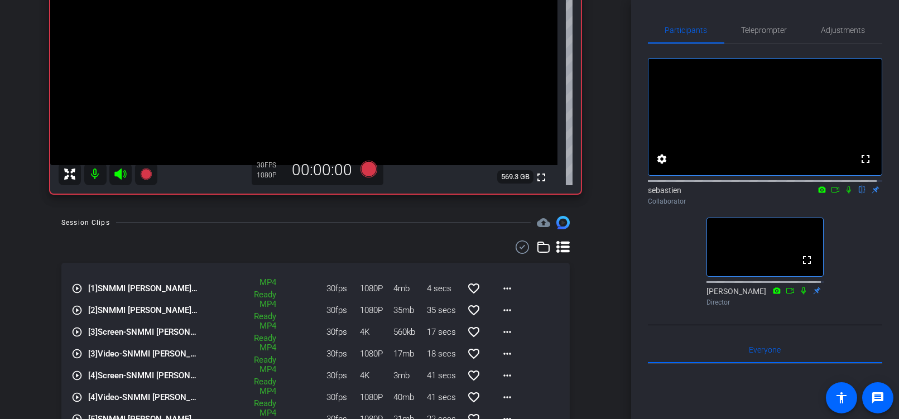
click at [537, 248] on icon at bounding box center [543, 247] width 13 height 13
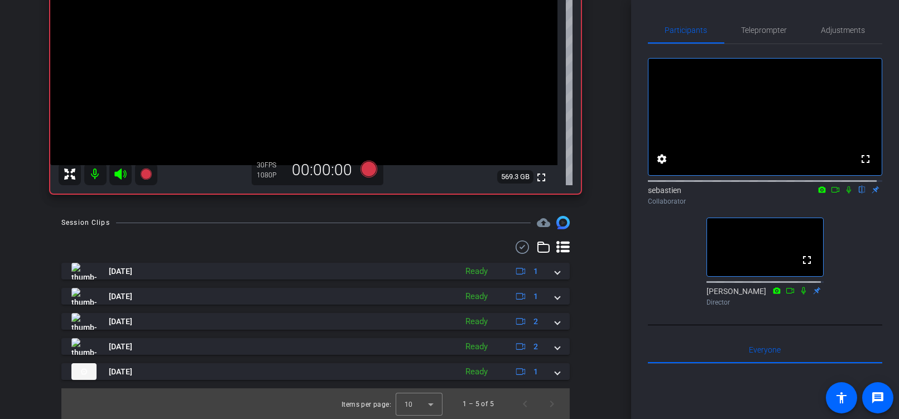
click at [516, 249] on icon at bounding box center [522, 247] width 17 height 13
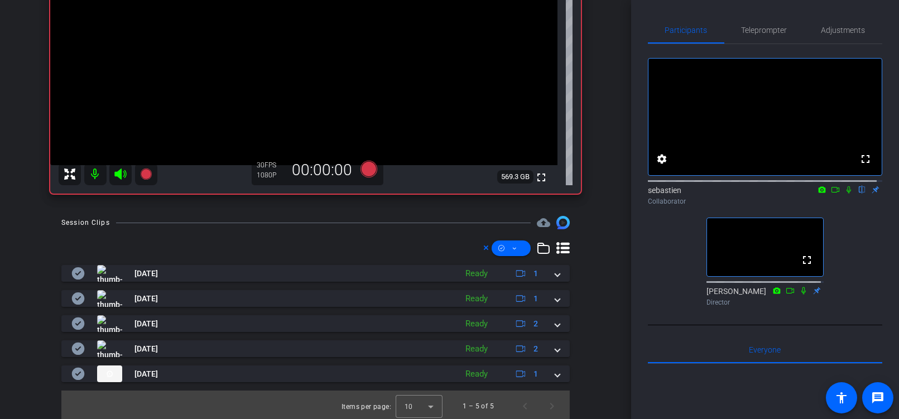
click at [484, 247] on icon at bounding box center [486, 247] width 4 height 4
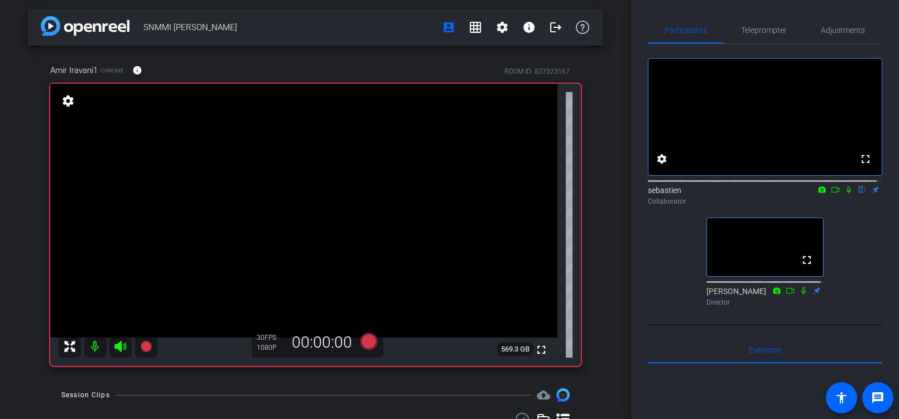
scroll to position [0, 0]
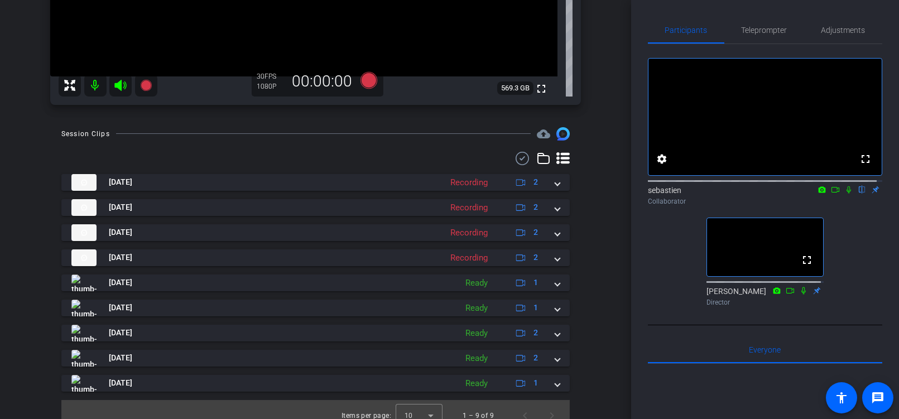
scroll to position [275, 0]
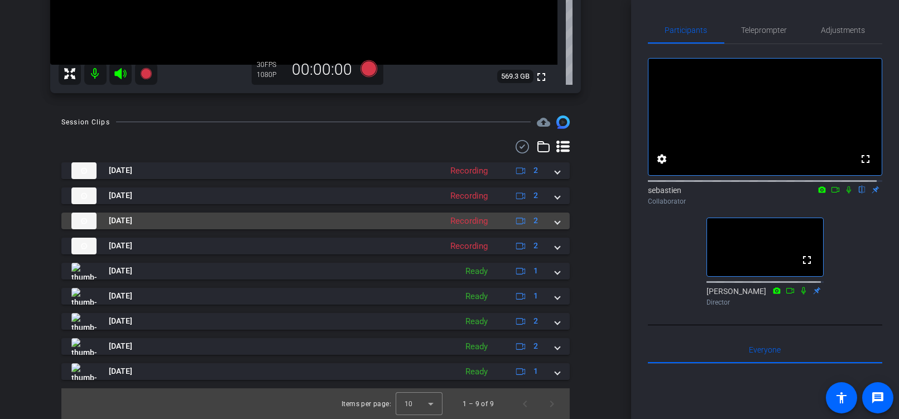
click at [555, 220] on span at bounding box center [557, 221] width 4 height 12
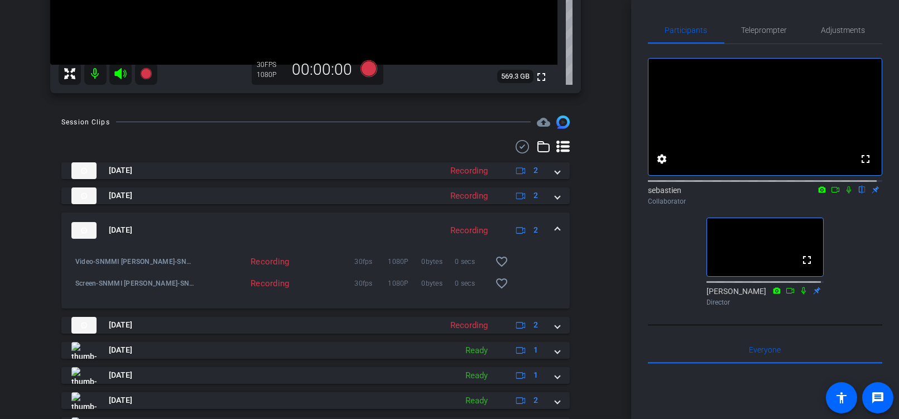
click at [555, 227] on span at bounding box center [557, 230] width 4 height 12
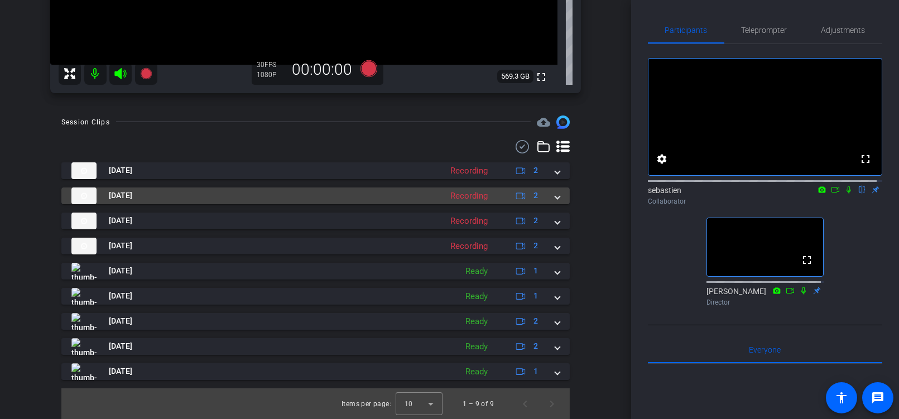
click at [551, 202] on mat-expansion-panel-header "[DATE] Recording 2" at bounding box center [315, 196] width 508 height 17
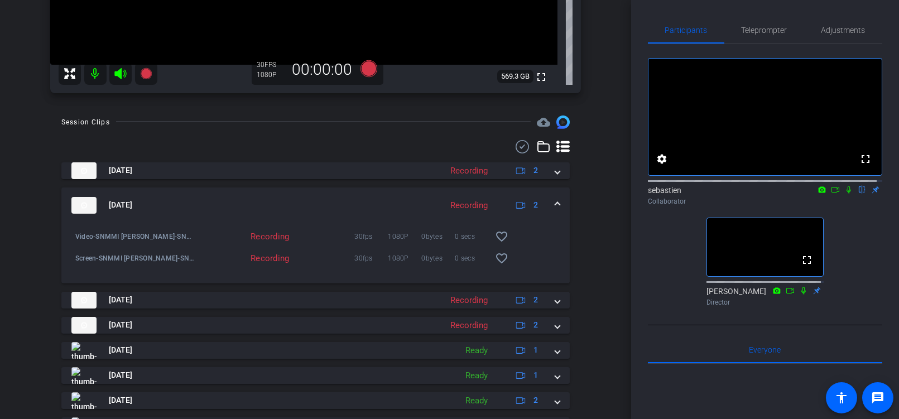
click at [555, 201] on span at bounding box center [557, 205] width 4 height 12
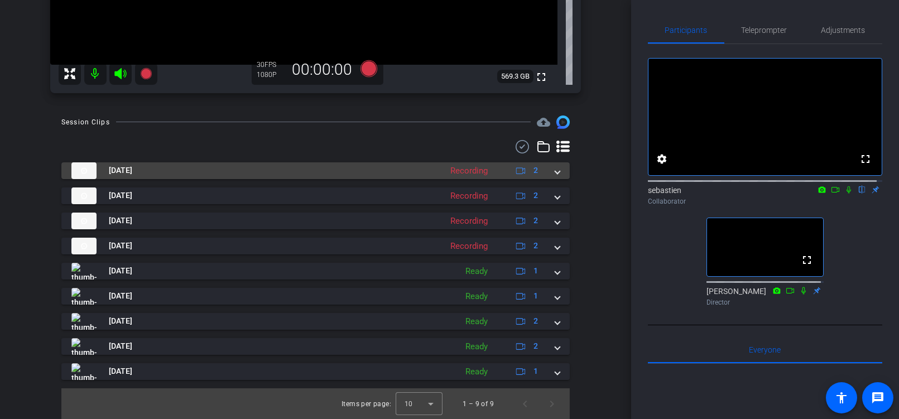
click at [555, 171] on span at bounding box center [557, 171] width 4 height 12
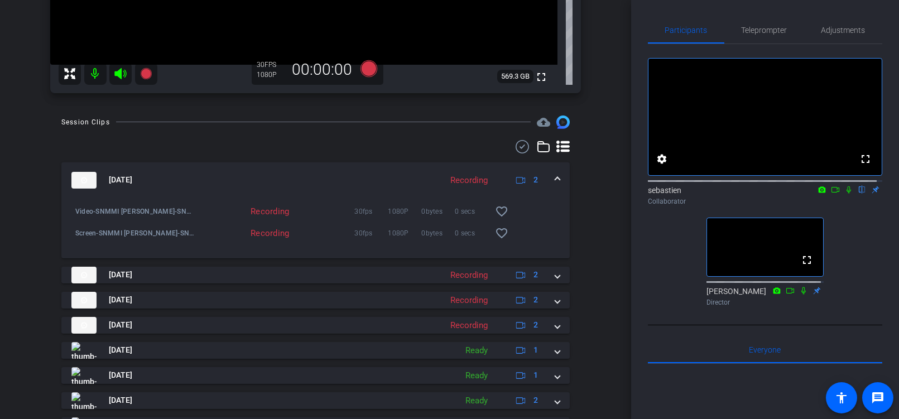
click at [551, 171] on mat-expansion-panel-header "[DATE] Recording 2" at bounding box center [315, 180] width 508 height 36
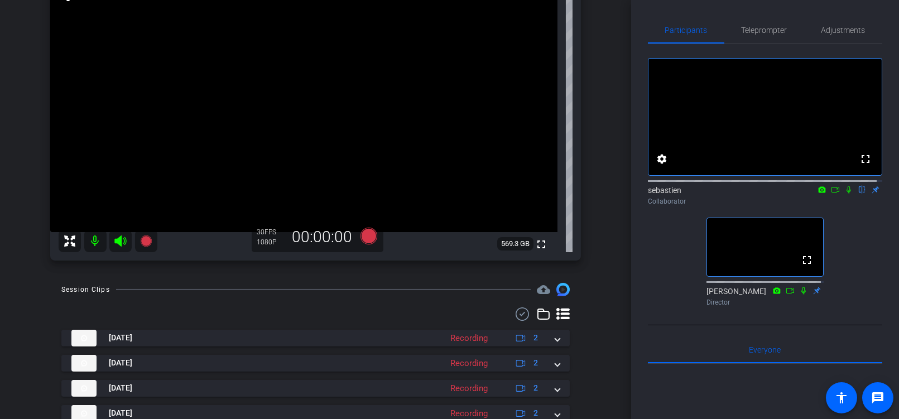
scroll to position [52, 0]
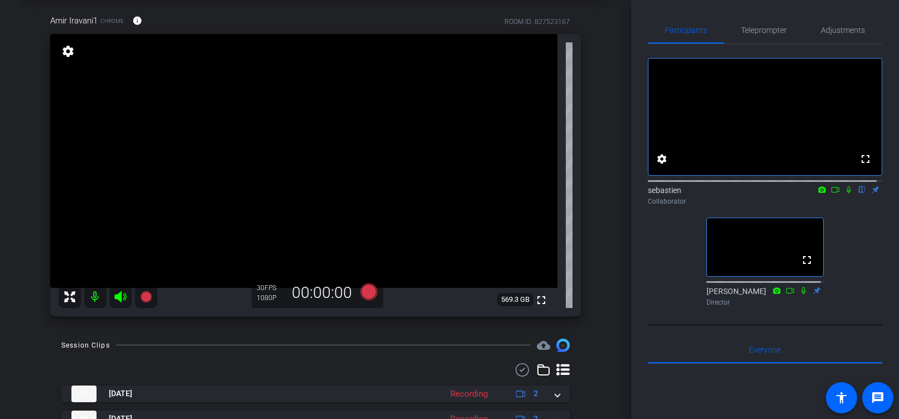
click at [844, 194] on icon at bounding box center [848, 190] width 9 height 8
click at [846, 194] on icon at bounding box center [849, 189] width 6 height 7
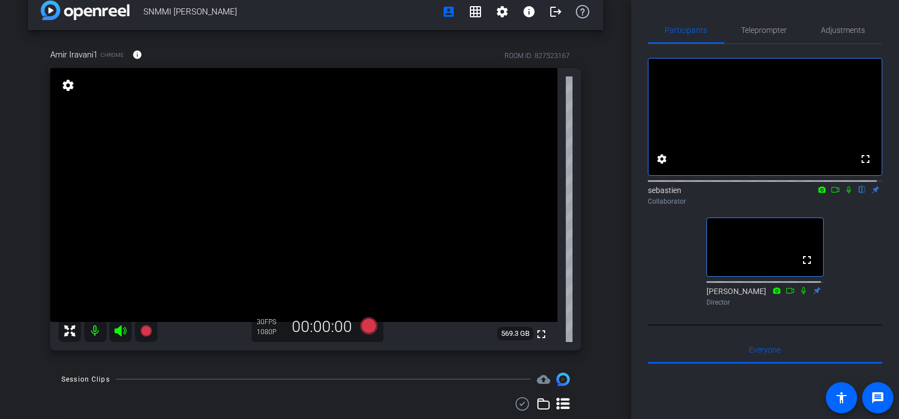
scroll to position [0, 0]
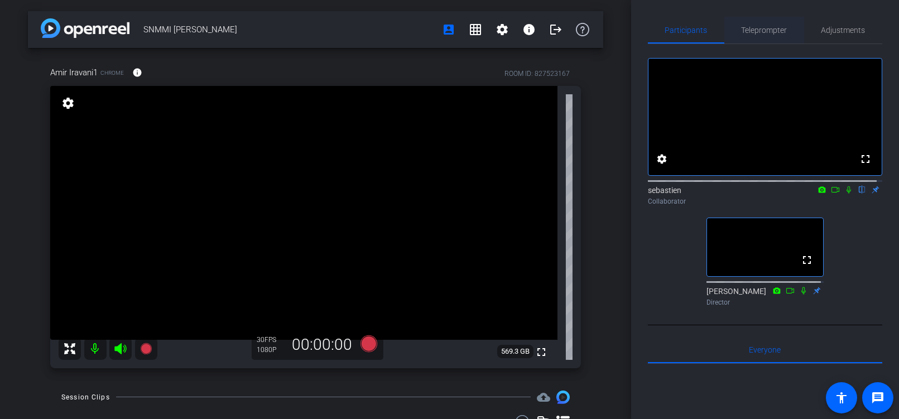
click at [765, 27] on span "Teleprompter" at bounding box center [765, 30] width 46 height 8
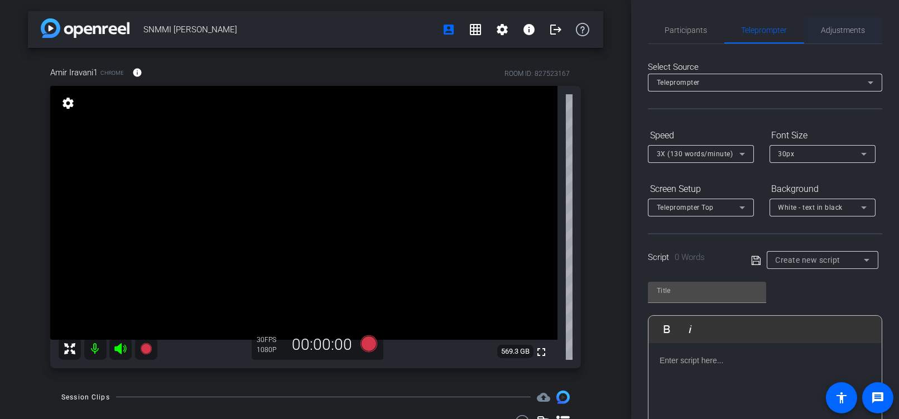
click at [821, 28] on span "Adjustments" at bounding box center [843, 30] width 44 height 8
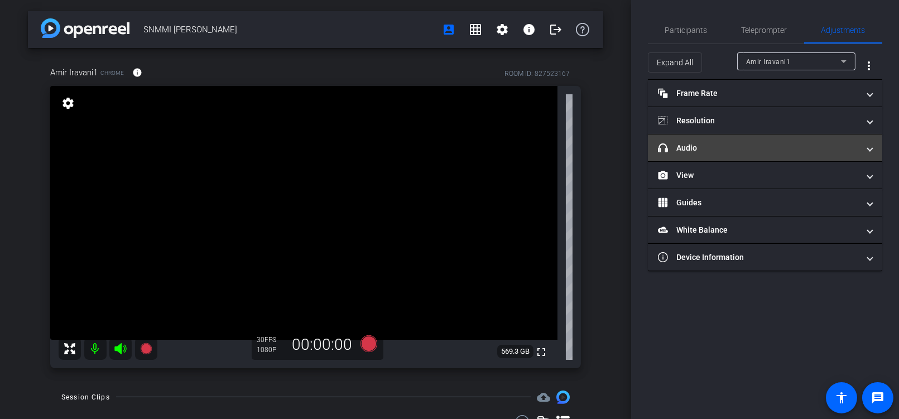
click at [767, 149] on mat-panel-title "headphone icon Audio" at bounding box center [758, 148] width 201 height 12
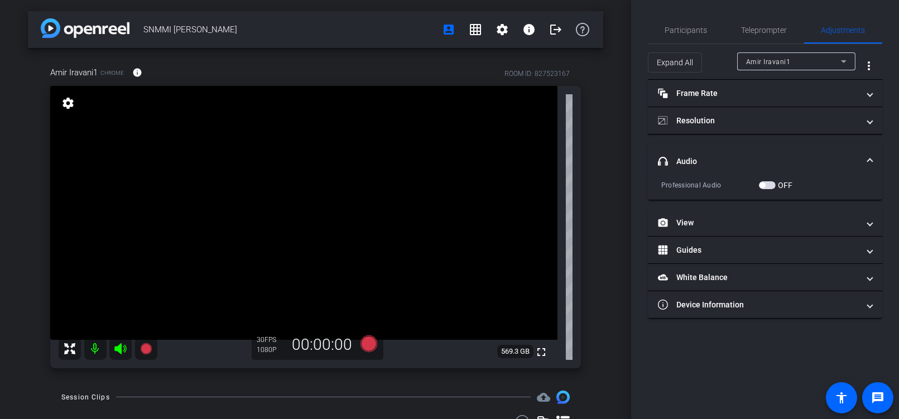
click at [770, 185] on span "button" at bounding box center [767, 185] width 17 height 8
click at [770, 185] on span "button" at bounding box center [770, 185] width 6 height 6
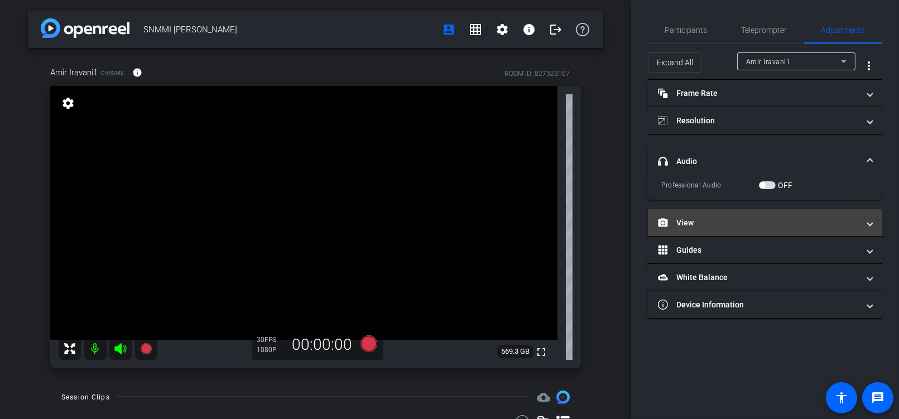
click at [777, 217] on mat-panel-title "View" at bounding box center [758, 223] width 201 height 12
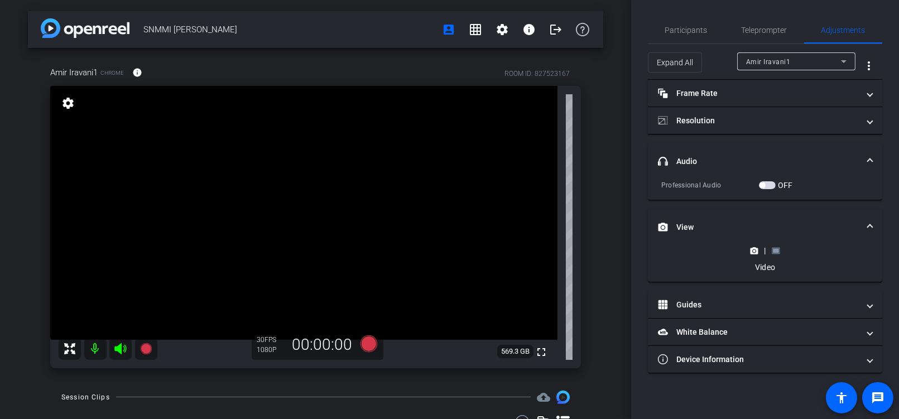
click at [777, 251] on rect at bounding box center [776, 250] width 6 height 4
click at [753, 253] on icon at bounding box center [755, 251] width 8 height 6
click at [786, 251] on div "| Video" at bounding box center [765, 259] width 208 height 28
click at [869, 222] on span at bounding box center [870, 228] width 4 height 12
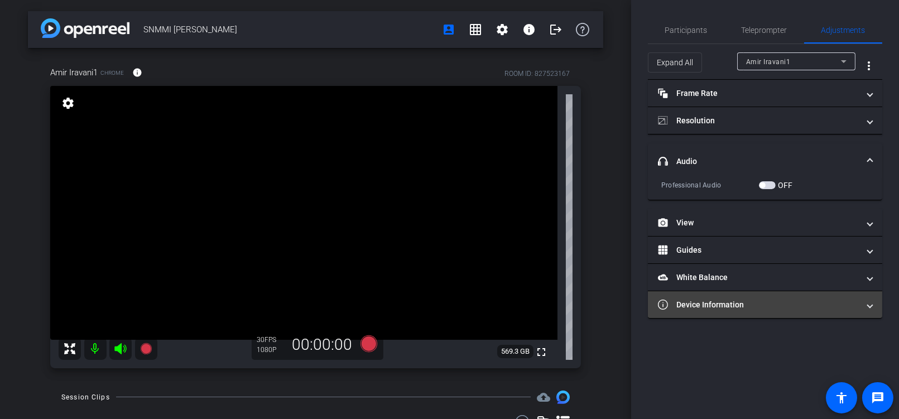
click at [837, 307] on mat-panel-title "Device Information" at bounding box center [758, 305] width 201 height 12
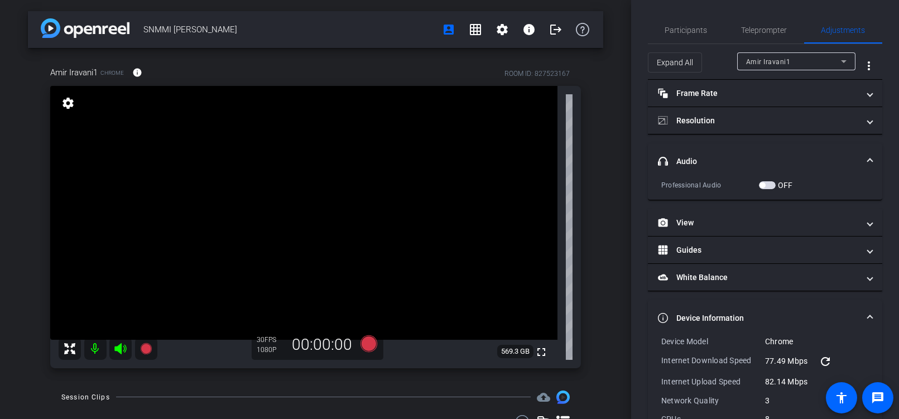
click at [872, 308] on mat-expansion-panel-header "Device Information" at bounding box center [765, 318] width 234 height 36
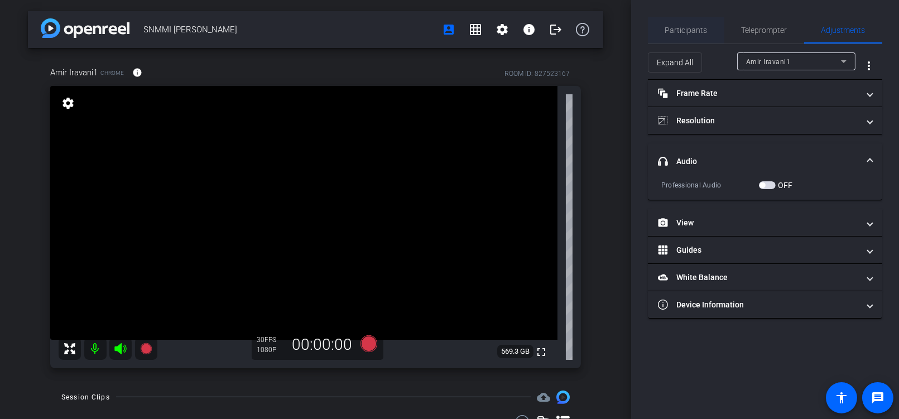
click at [682, 34] on span "Participants" at bounding box center [686, 30] width 42 height 8
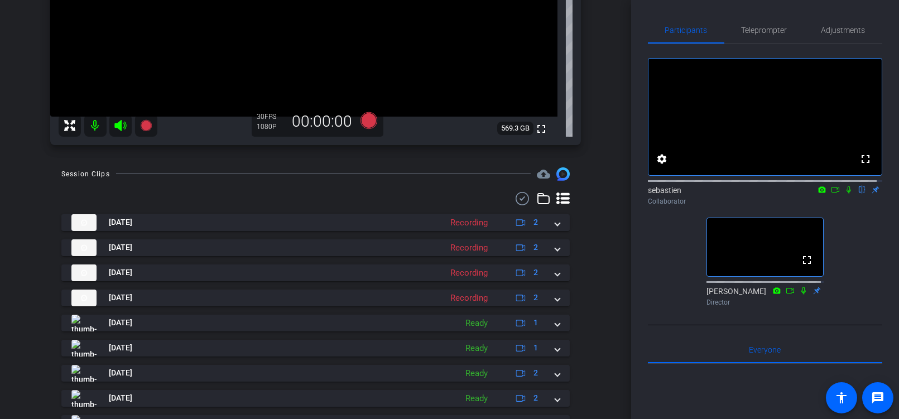
scroll to position [275, 0]
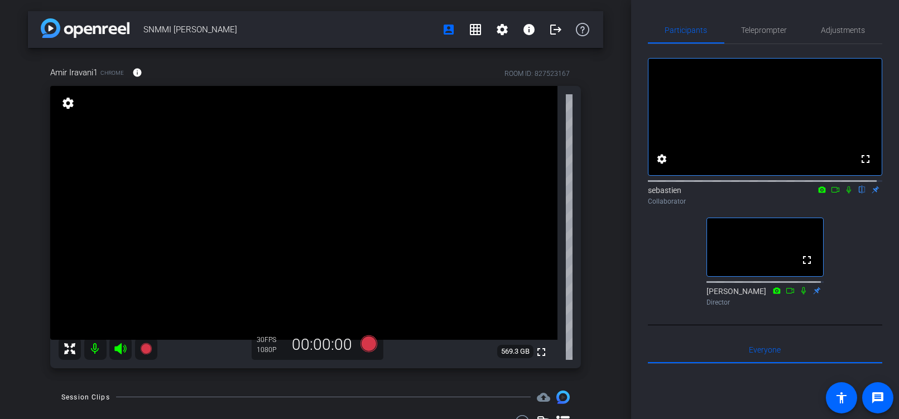
click at [67, 109] on mat-icon "settings" at bounding box center [68, 103] width 16 height 13
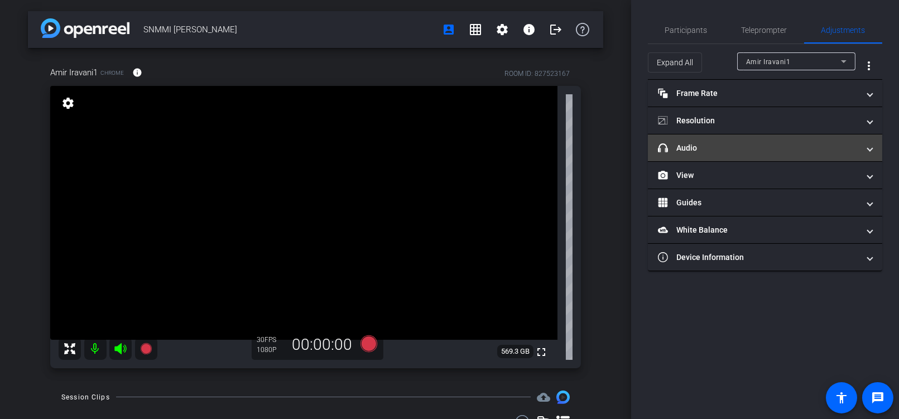
click at [738, 150] on mat-panel-title "headphone icon Audio" at bounding box center [758, 148] width 201 height 12
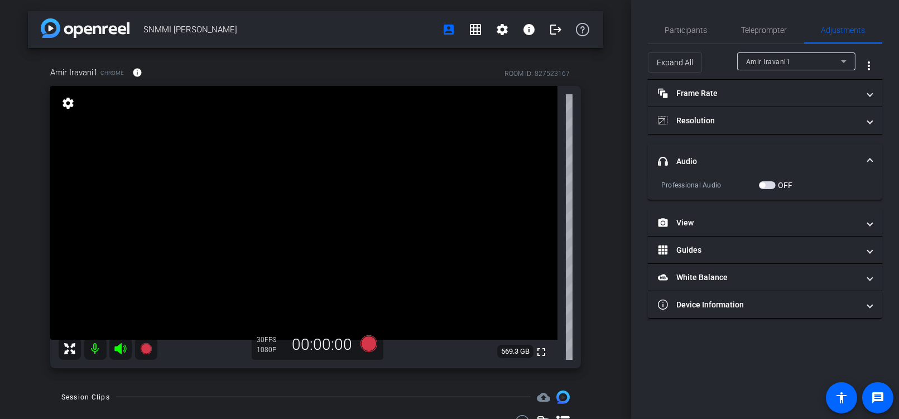
click at [795, 151] on mat-expansion-panel-header "headphone icon Audio" at bounding box center [765, 161] width 234 height 36
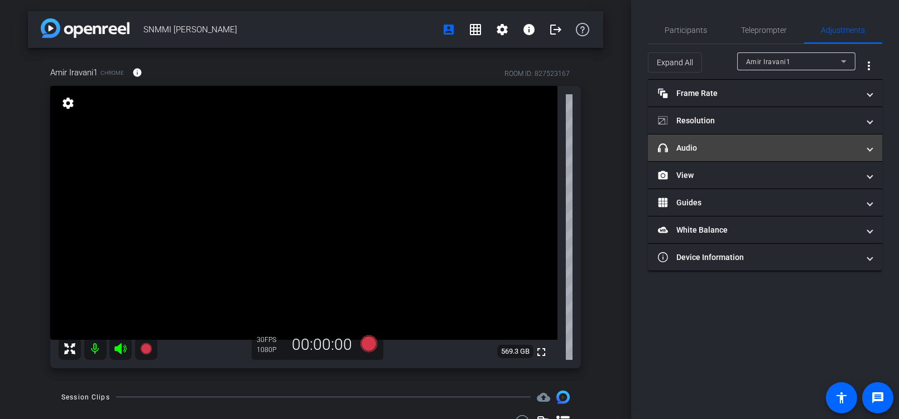
click at [854, 150] on mat-panel-title "headphone icon Audio" at bounding box center [758, 148] width 201 height 12
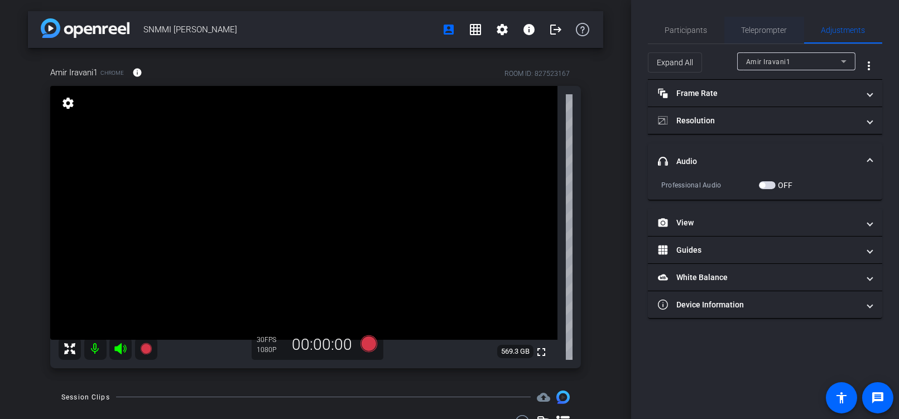
click at [759, 31] on span "Teleprompter" at bounding box center [765, 30] width 46 height 8
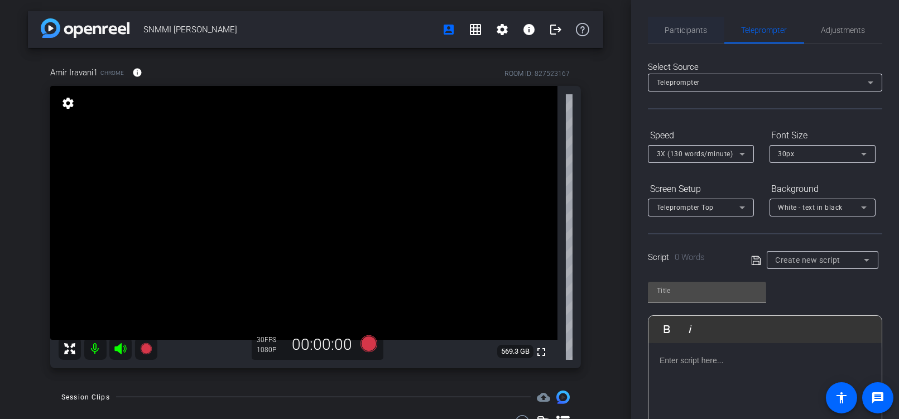
click at [703, 26] on span "Participants" at bounding box center [686, 30] width 42 height 8
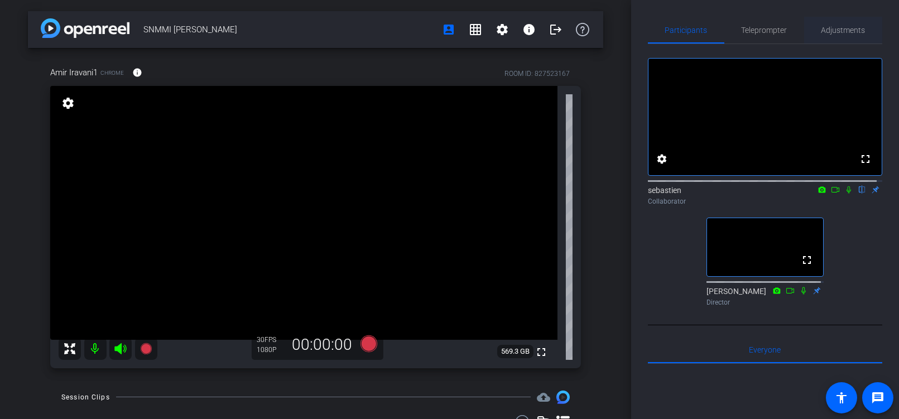
click at [821, 29] on span "Adjustments" at bounding box center [843, 30] width 44 height 8
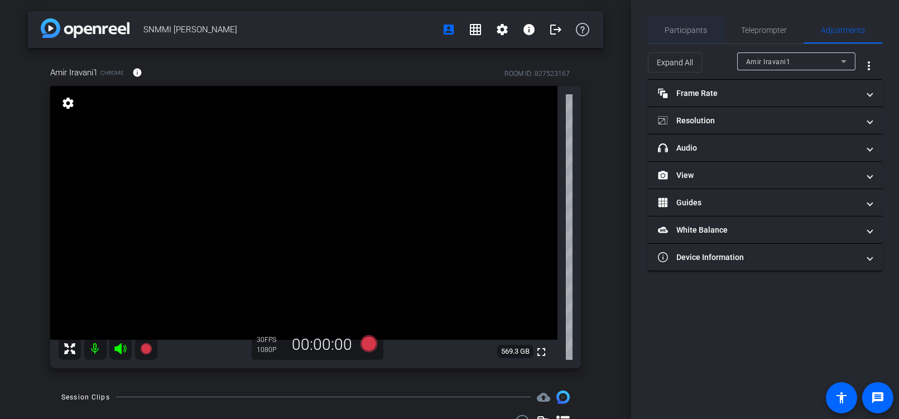
click at [687, 31] on span "Participants" at bounding box center [686, 30] width 42 height 8
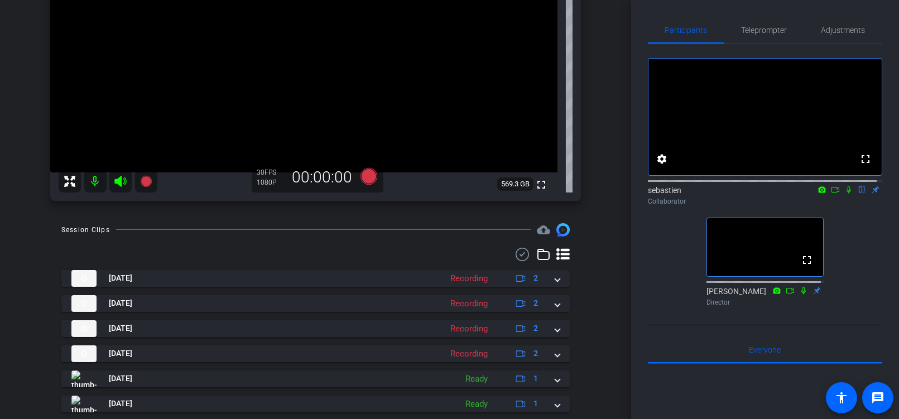
scroll to position [275, 0]
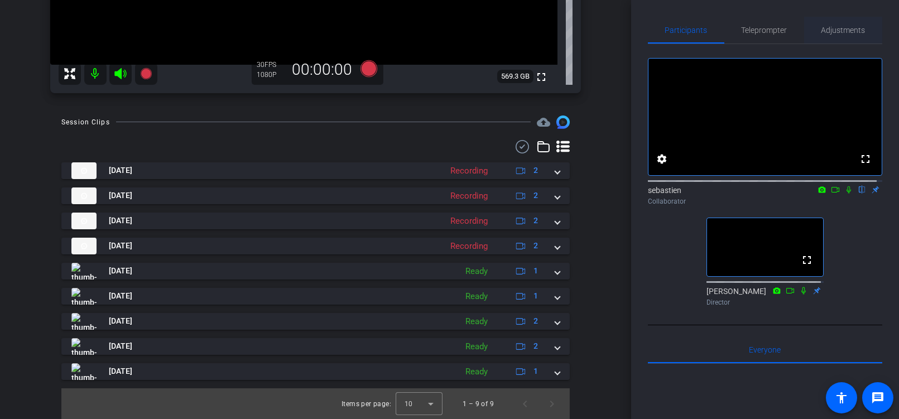
click at [815, 35] on div "Adjustments" at bounding box center [843, 30] width 78 height 27
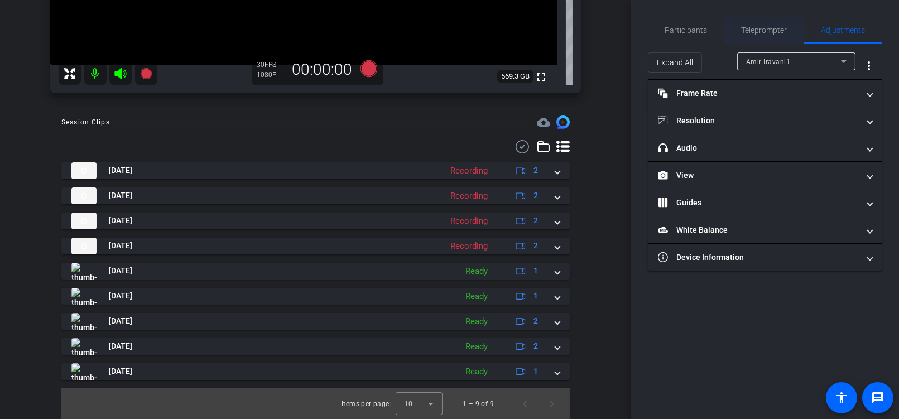
click at [754, 30] on span "Teleprompter" at bounding box center [765, 30] width 46 height 8
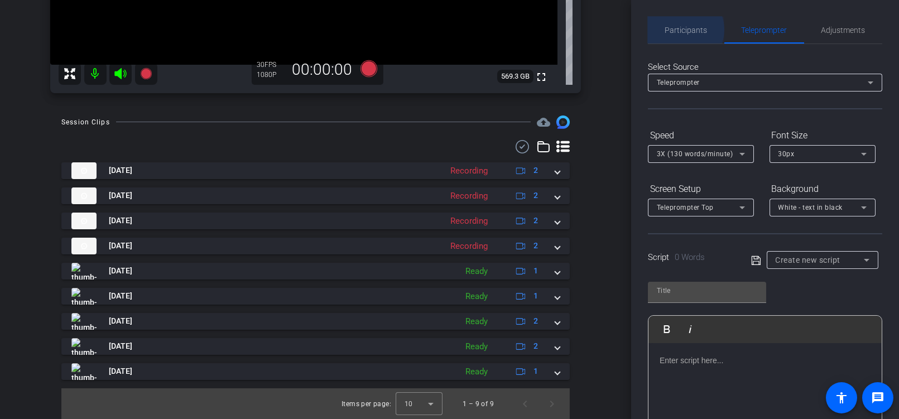
click at [681, 30] on span "Participants" at bounding box center [686, 30] width 42 height 8
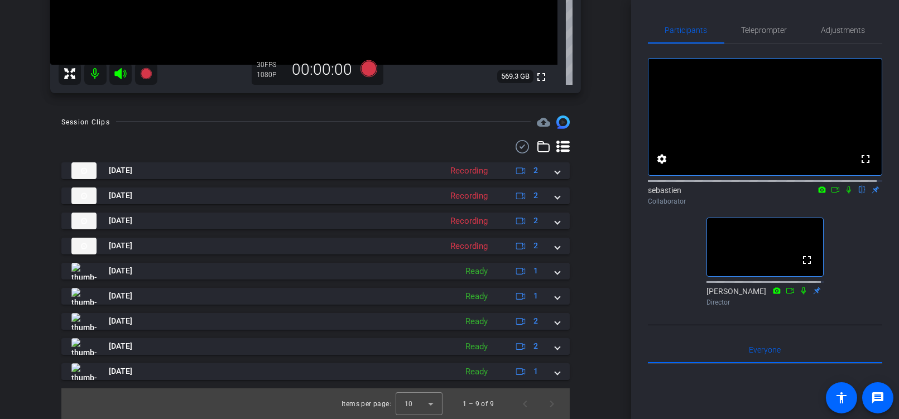
scroll to position [320, 0]
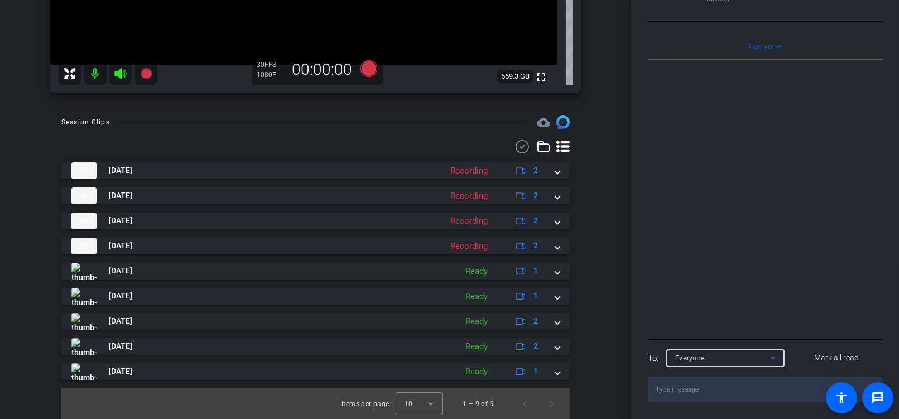
click at [772, 357] on icon at bounding box center [773, 358] width 6 height 3
click at [717, 392] on textarea at bounding box center [765, 390] width 234 height 26
type textarea "can you see this text"
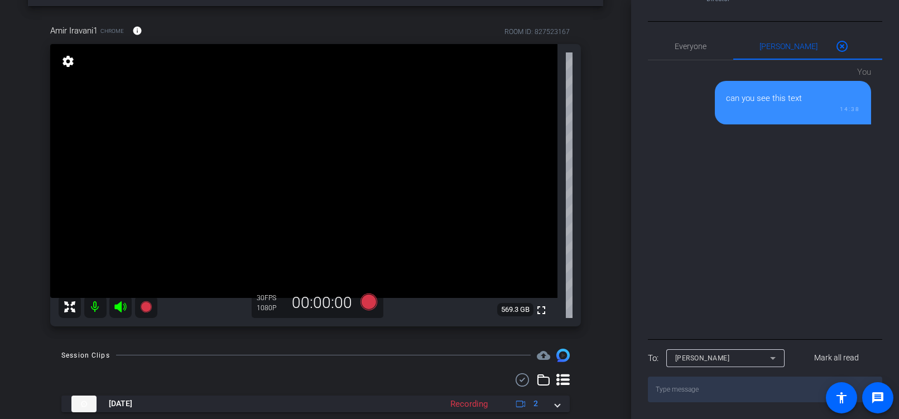
scroll to position [0, 0]
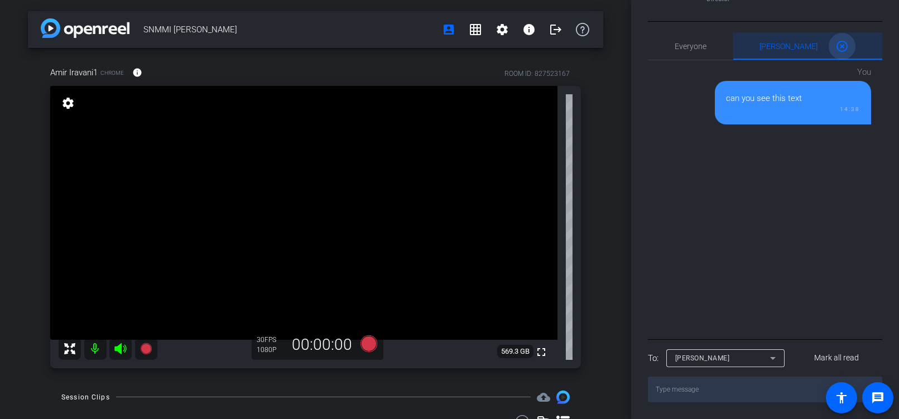
click at [835, 44] on mat-icon "highlight_off" at bounding box center [841, 46] width 13 height 13
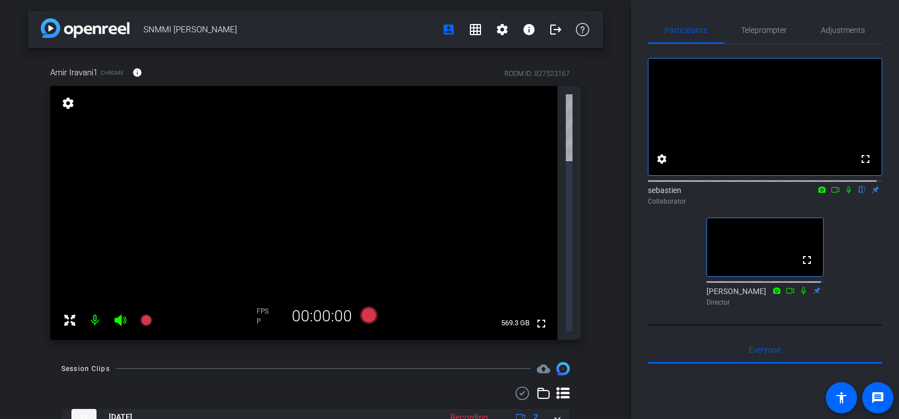
scroll to position [77, 0]
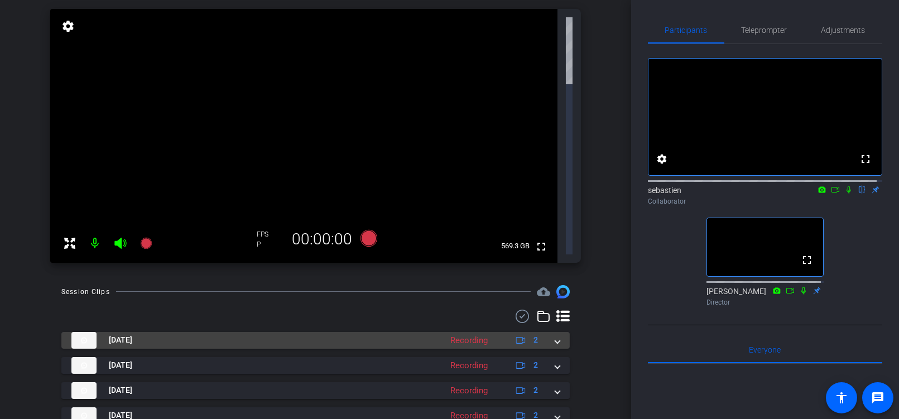
click at [554, 332] on mat-expansion-panel-header "[DATE] Recording 2" at bounding box center [315, 340] width 508 height 17
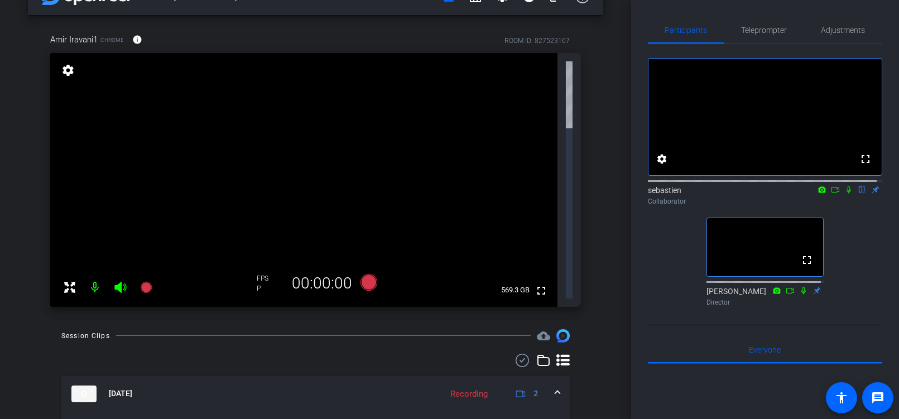
scroll to position [21, 0]
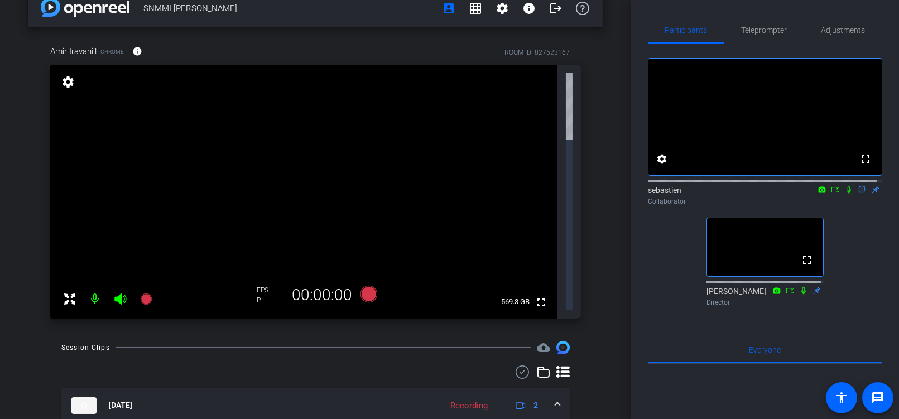
click at [464, 400] on div "Recording" at bounding box center [469, 406] width 49 height 13
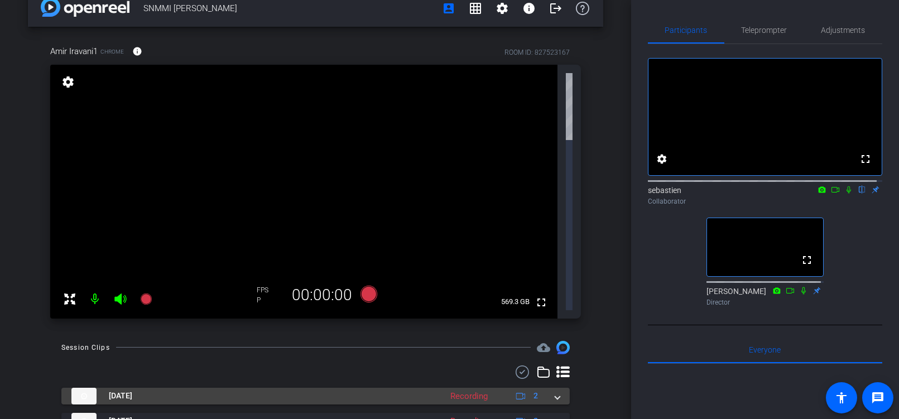
click at [116, 390] on span "[DATE]" at bounding box center [120, 396] width 23 height 12
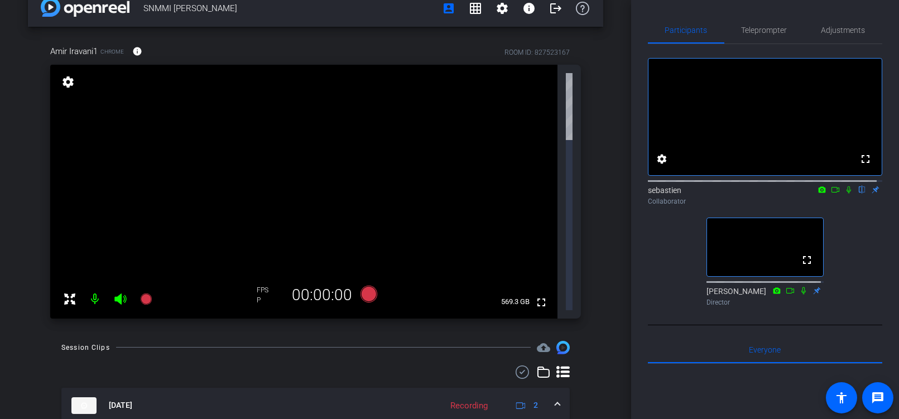
click at [431, 397] on div "[DATE] Recording 2" at bounding box center [313, 405] width 484 height 17
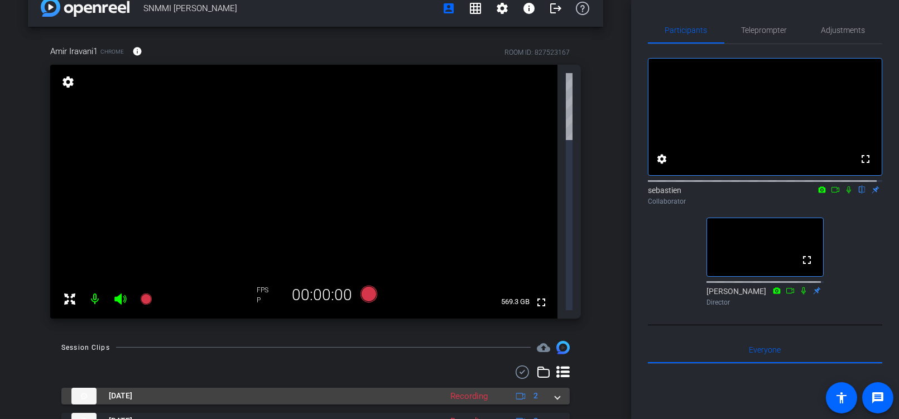
drag, startPoint x: 455, startPoint y: 225, endPoint x: 419, endPoint y: 231, distance: 36.8
click at [419, 388] on mat-panel-title "[DATE]" at bounding box center [253, 396] width 364 height 17
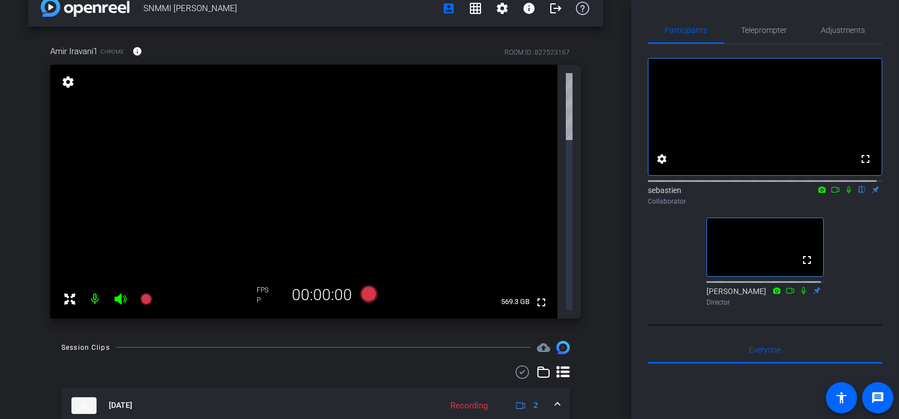
click at [555, 400] on span at bounding box center [557, 406] width 4 height 12
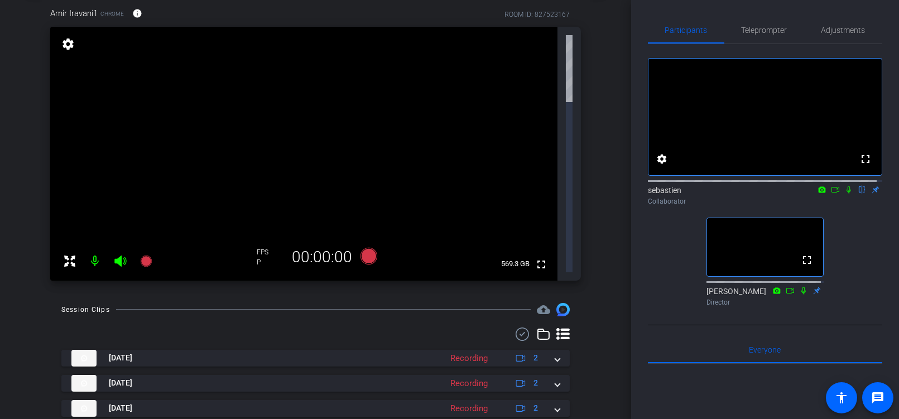
scroll to position [77, 0]
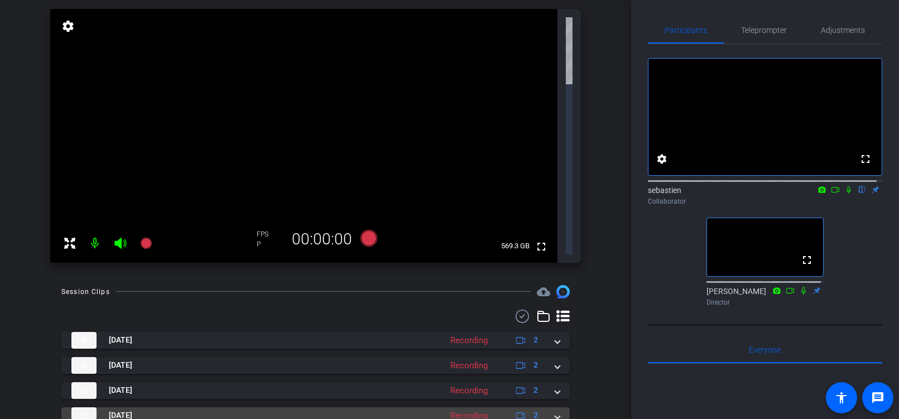
click at [549, 407] on div "[DATE] Recording 2" at bounding box center [313, 415] width 484 height 17
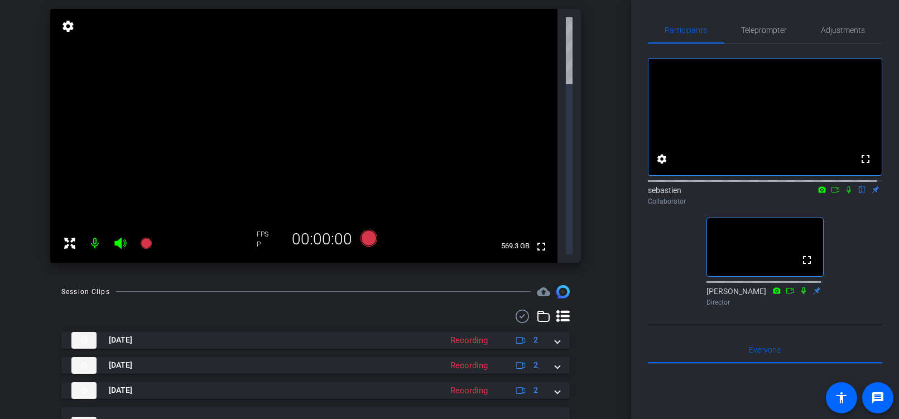
click at [550, 407] on mat-expansion-panel-header "[DATE] Recording 2" at bounding box center [315, 425] width 508 height 36
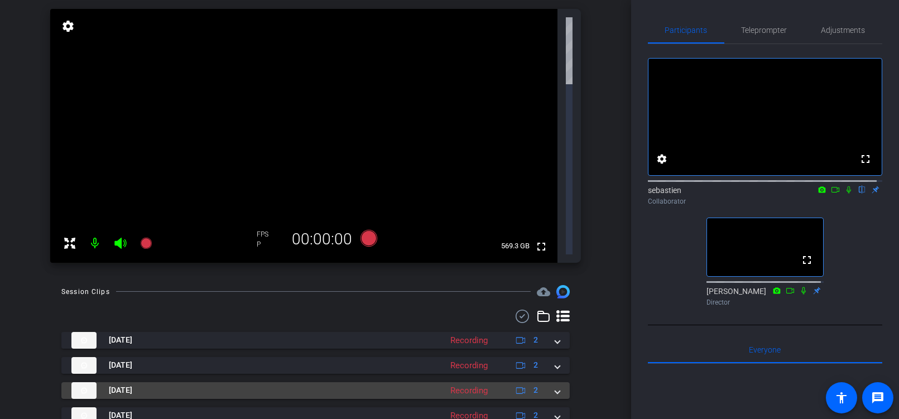
click at [555, 382] on mat-expansion-panel-header "[DATE] Recording 2" at bounding box center [315, 390] width 508 height 17
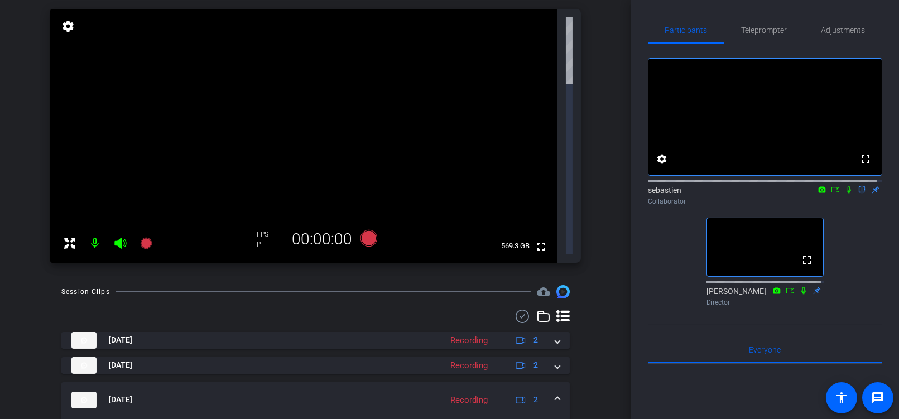
click at [555, 394] on span at bounding box center [557, 400] width 4 height 12
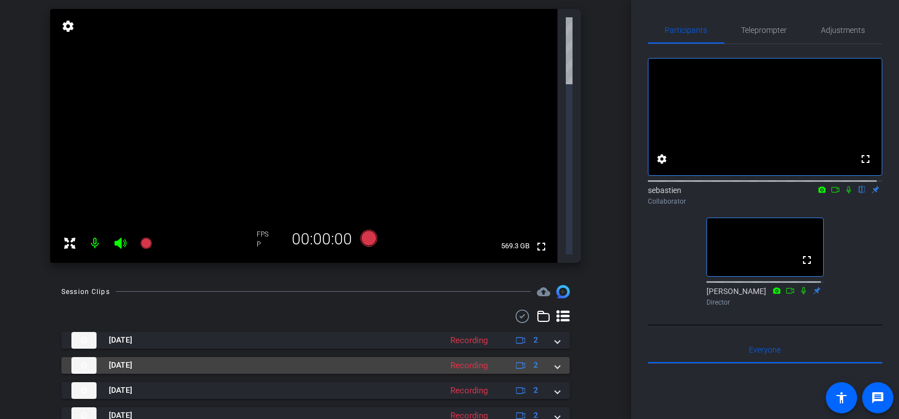
click at [555, 359] on span at bounding box center [557, 365] width 4 height 12
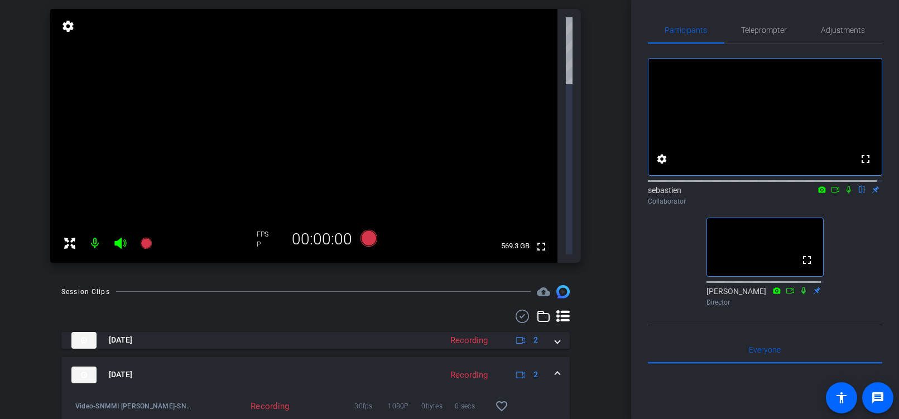
click at [555, 369] on span at bounding box center [557, 375] width 4 height 12
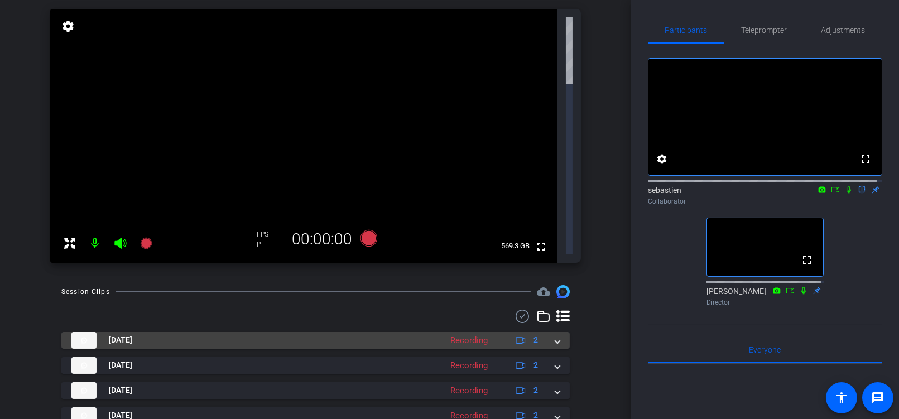
click at [553, 332] on mat-expansion-panel-header "[DATE] Recording 2" at bounding box center [315, 340] width 508 height 17
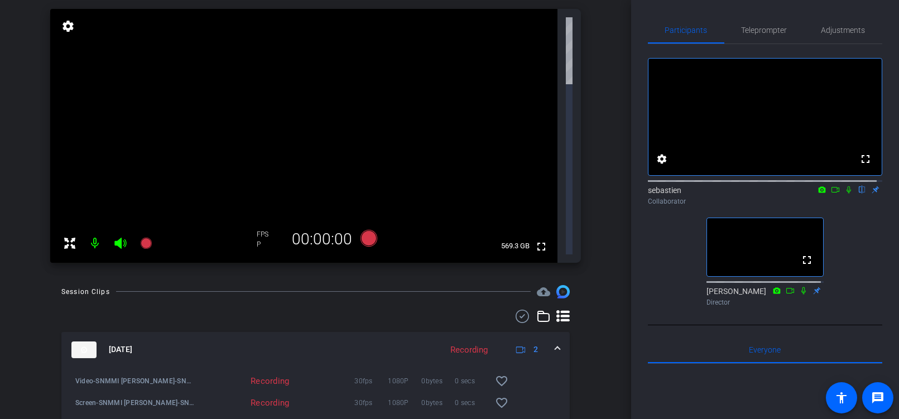
click at [555, 344] on span at bounding box center [557, 350] width 4 height 12
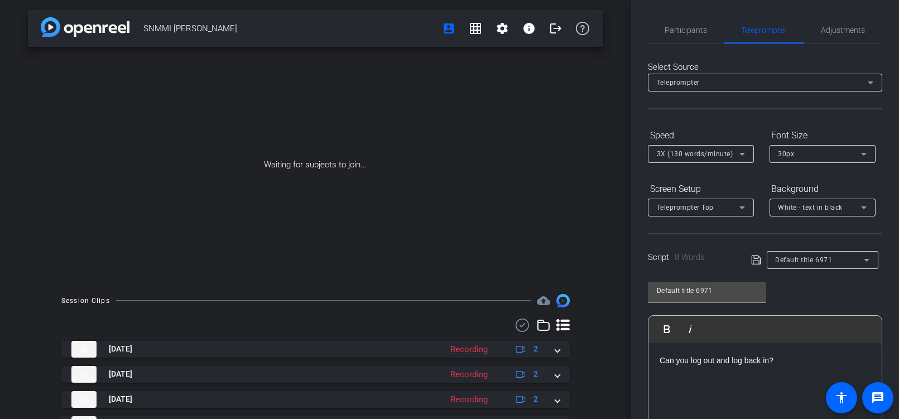
scroll to position [0, 0]
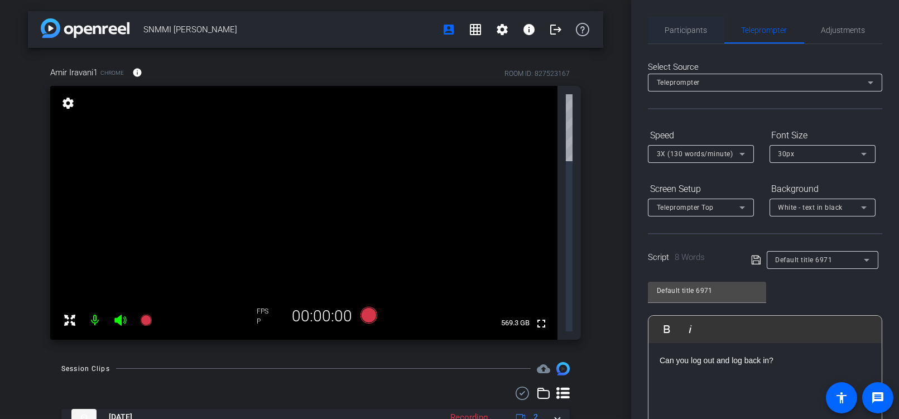
click at [681, 27] on span "Participants" at bounding box center [686, 30] width 42 height 8
